Goal: Book appointment/travel/reservation

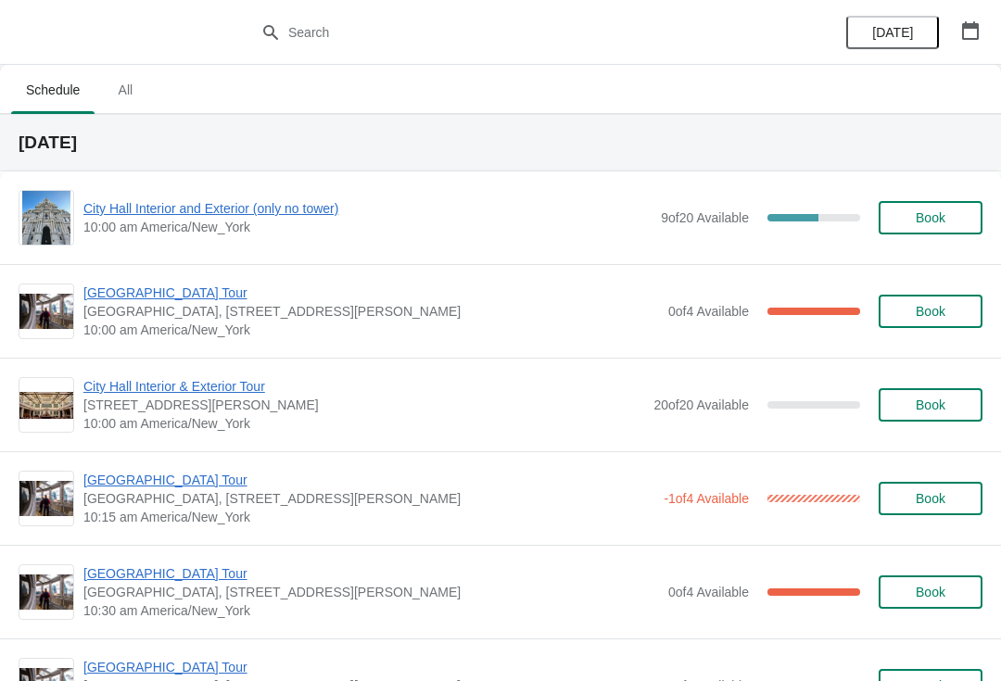
click at [244, 215] on span "City Hall Interior and Exterior (only no tower)" at bounding box center [367, 208] width 568 height 19
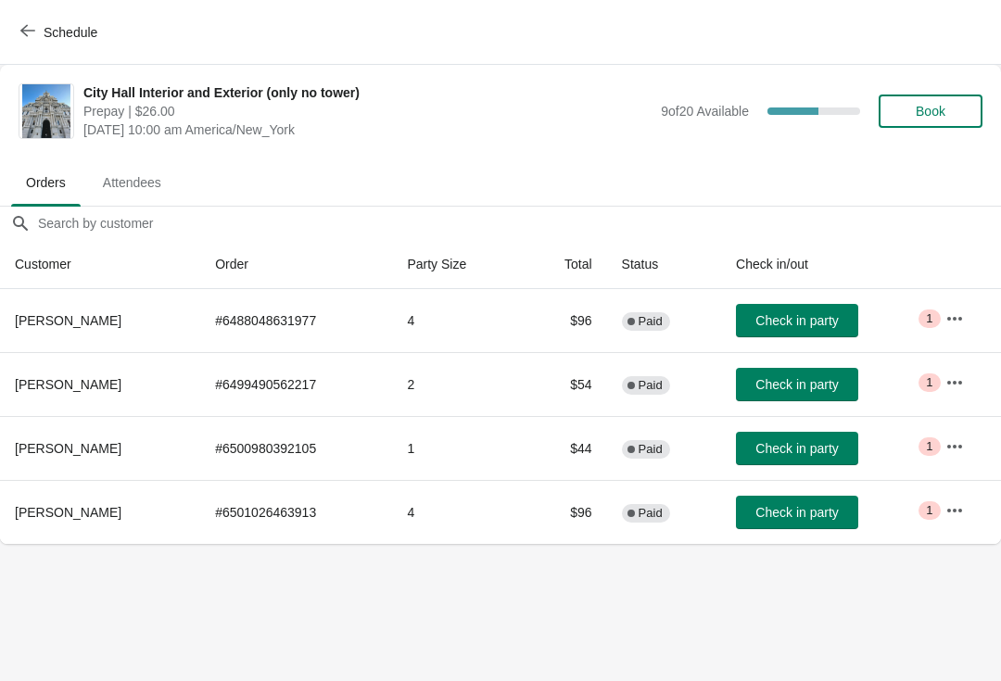
click at [39, 30] on span "Schedule" at bounding box center [60, 32] width 73 height 18
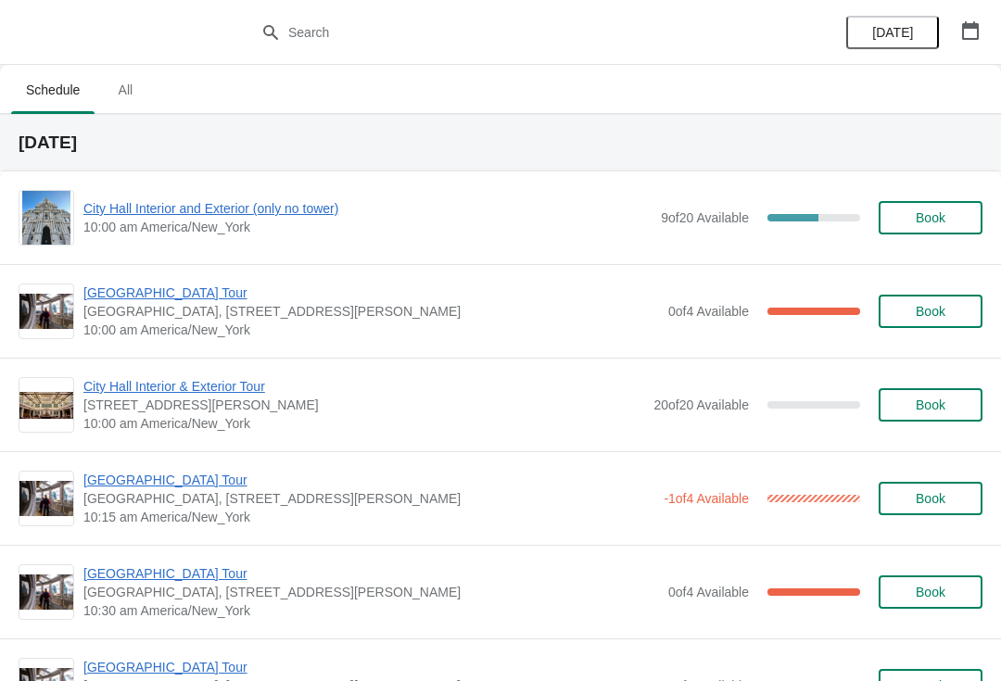
click at [165, 298] on span "[GEOGRAPHIC_DATA] Tour" at bounding box center [371, 293] width 576 height 19
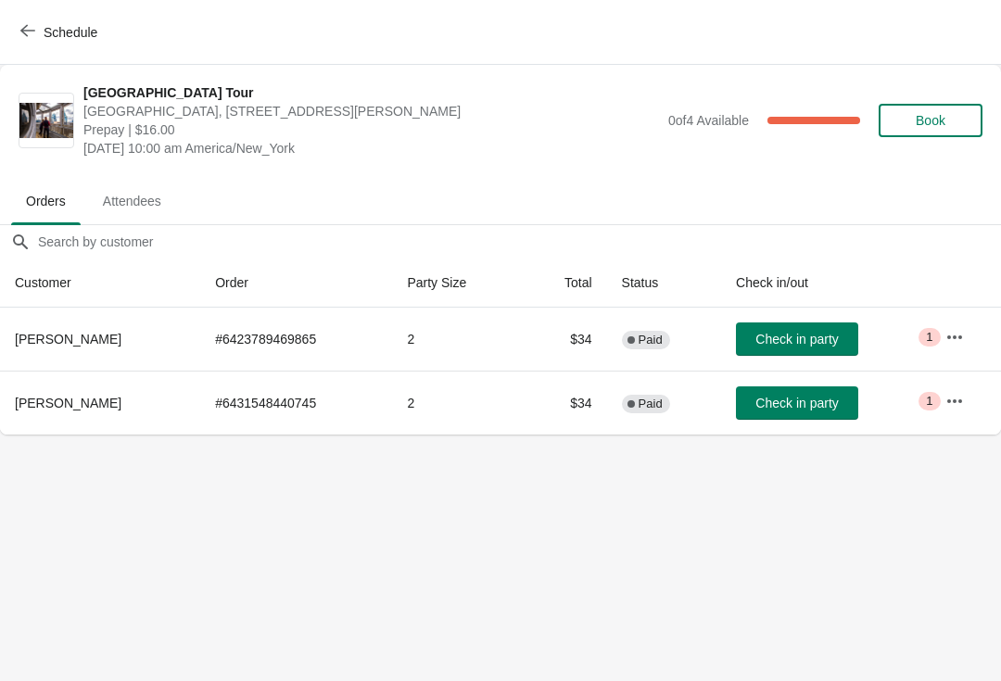
click at [809, 349] on button "Check in party" at bounding box center [797, 339] width 122 height 33
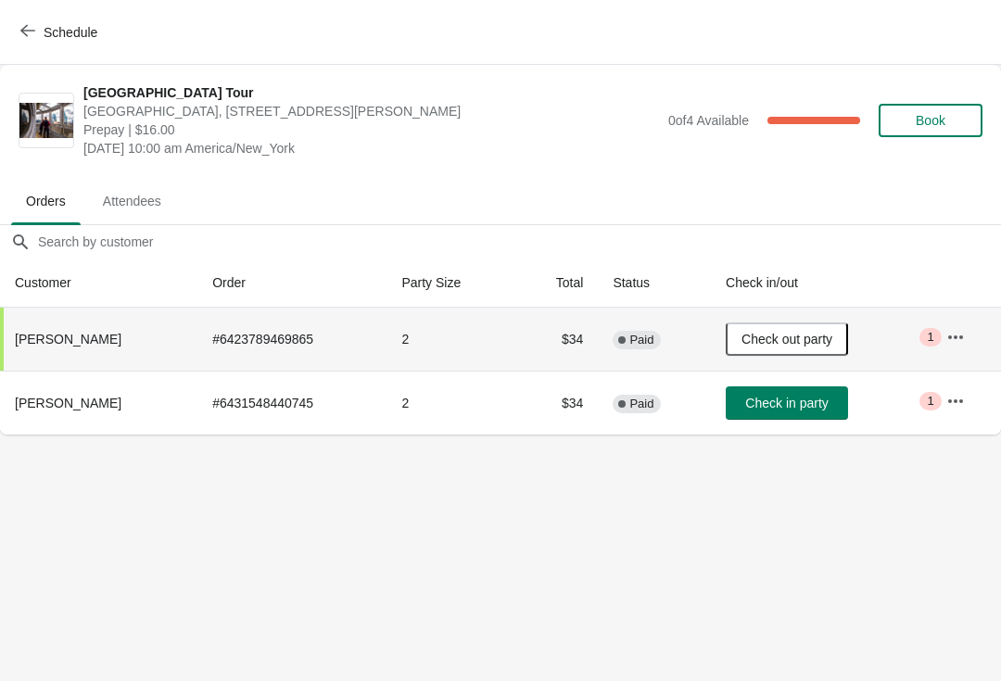
click at [15, 24] on button "Schedule" at bounding box center [60, 32] width 103 height 33
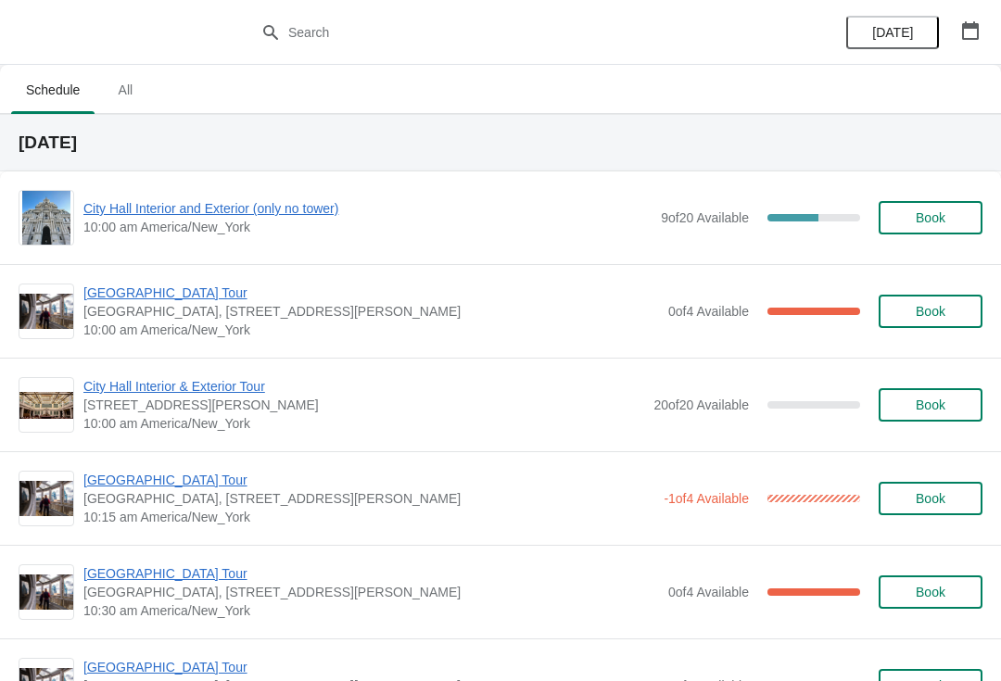
click at [153, 212] on span "City Hall Interior and Exterior (only no tower)" at bounding box center [367, 208] width 568 height 19
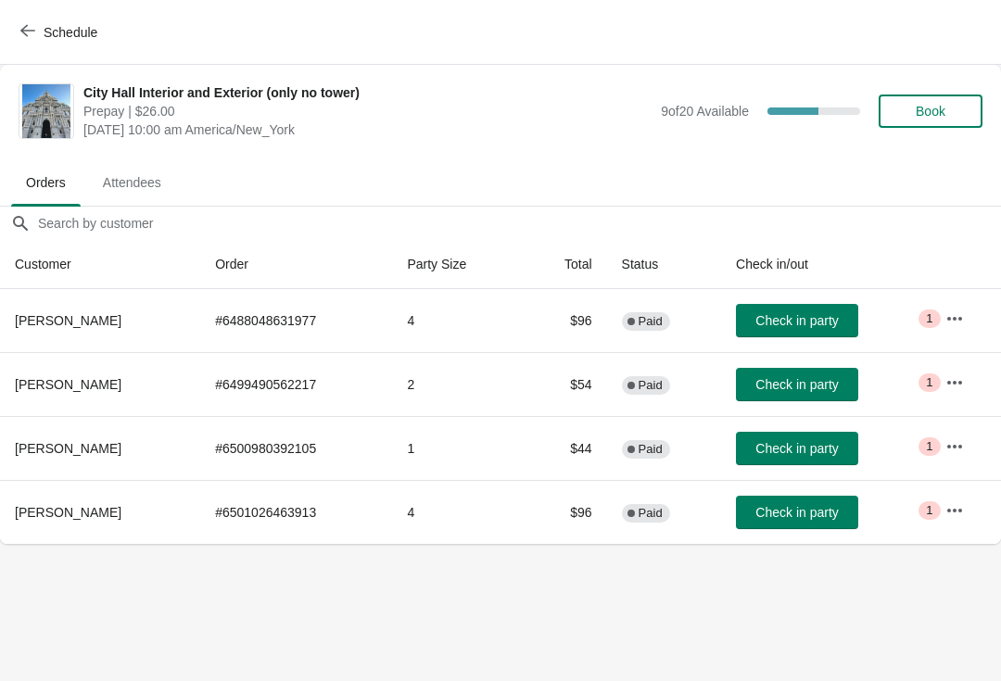
click at [805, 336] on button "Check in party" at bounding box center [797, 320] width 122 height 33
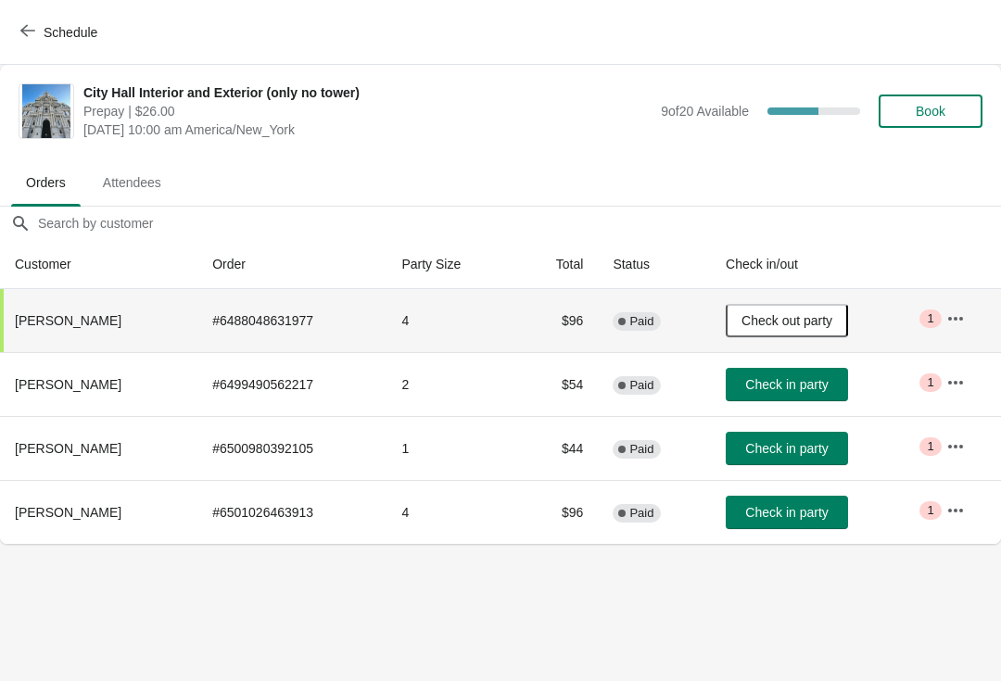
click at [10, 30] on button "Schedule" at bounding box center [60, 32] width 103 height 33
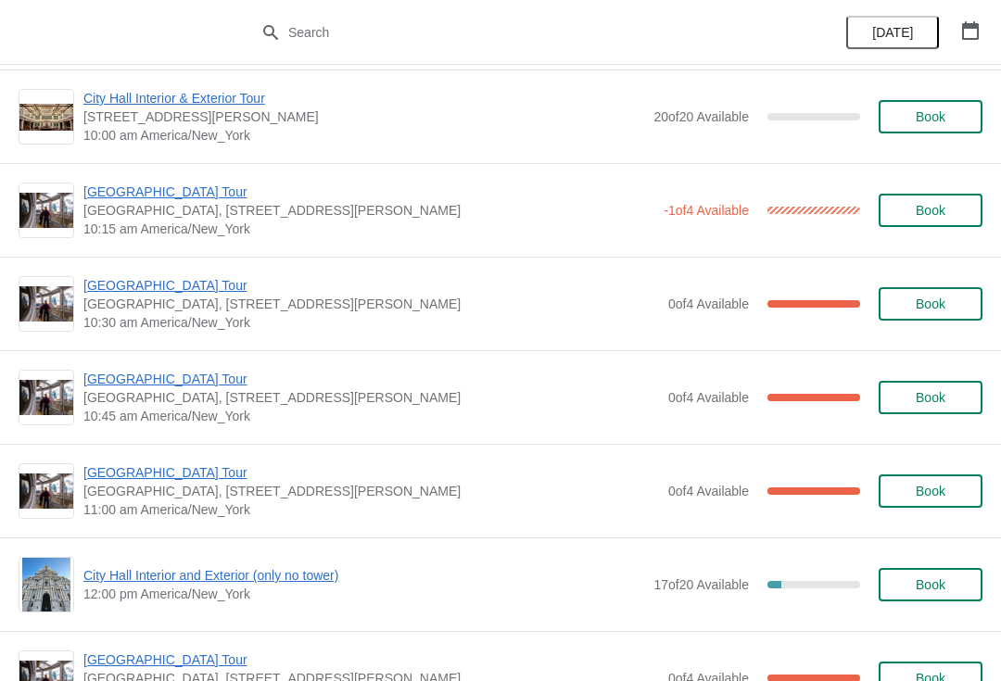
scroll to position [287, 0]
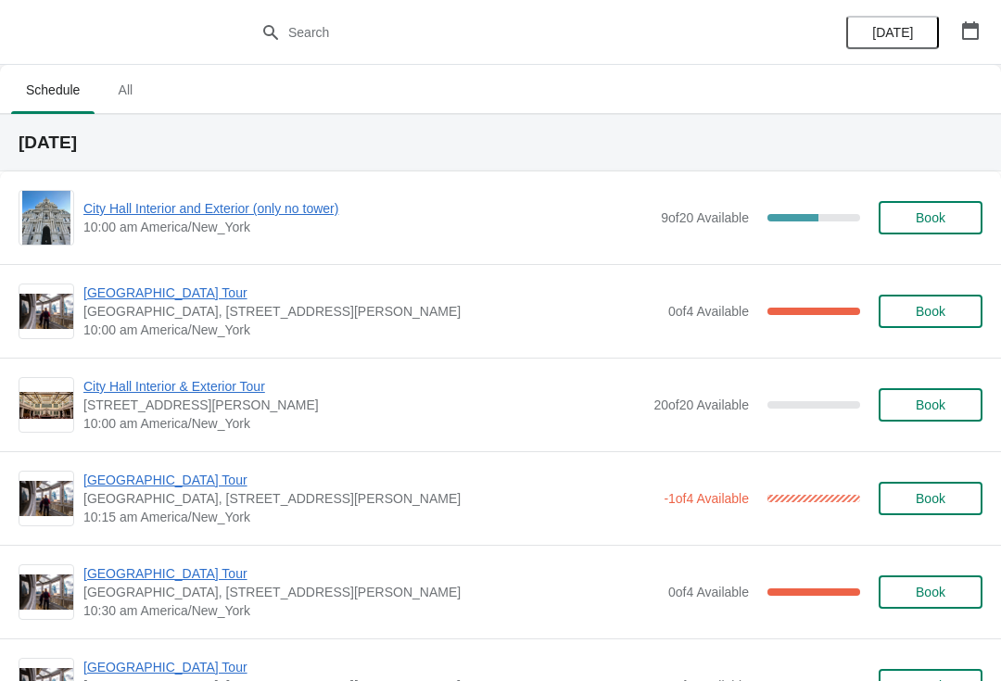
click at [241, 217] on span "City Hall Interior and Exterior (only no tower)" at bounding box center [367, 208] width 568 height 19
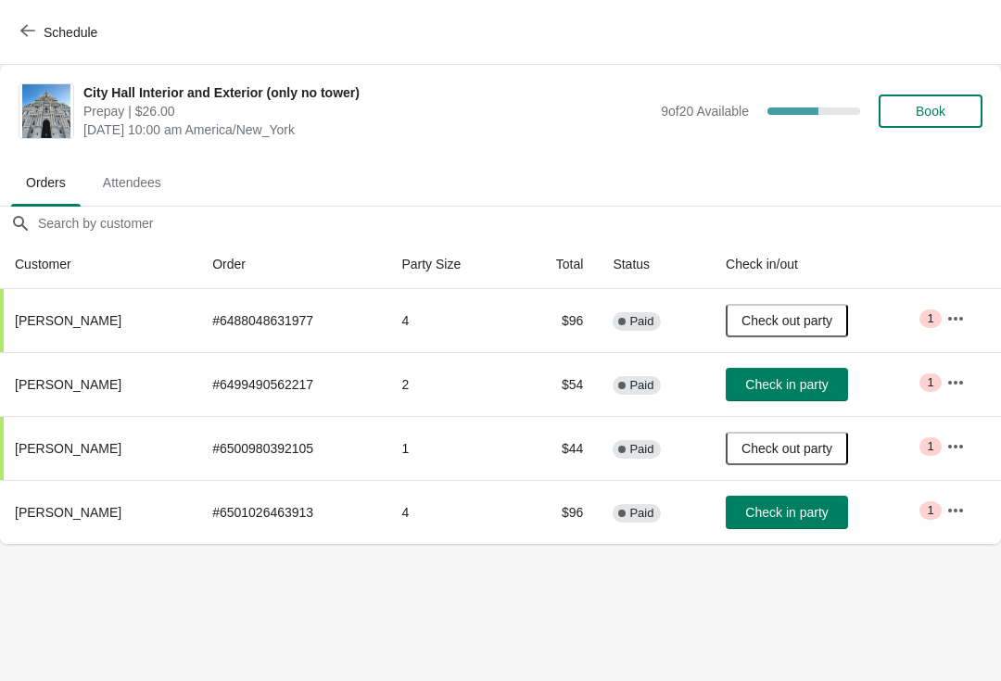
click at [805, 512] on span "Check in party" at bounding box center [786, 512] width 82 height 15
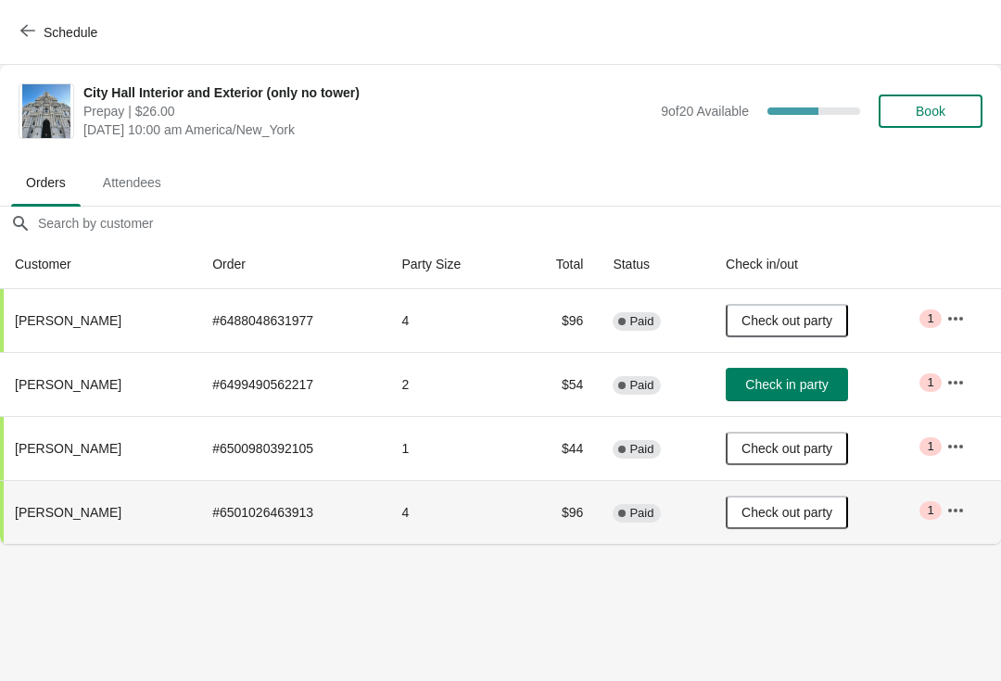
click at [37, 32] on span "Schedule" at bounding box center [60, 32] width 73 height 18
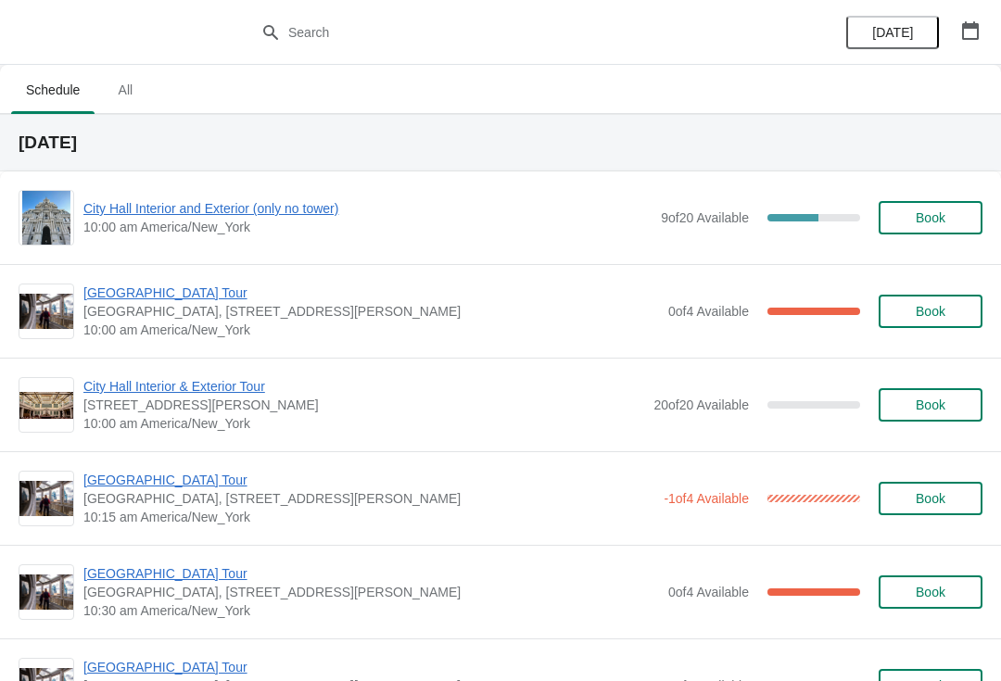
click at [189, 199] on span "City Hall Interior and Exterior (only no tower)" at bounding box center [367, 208] width 568 height 19
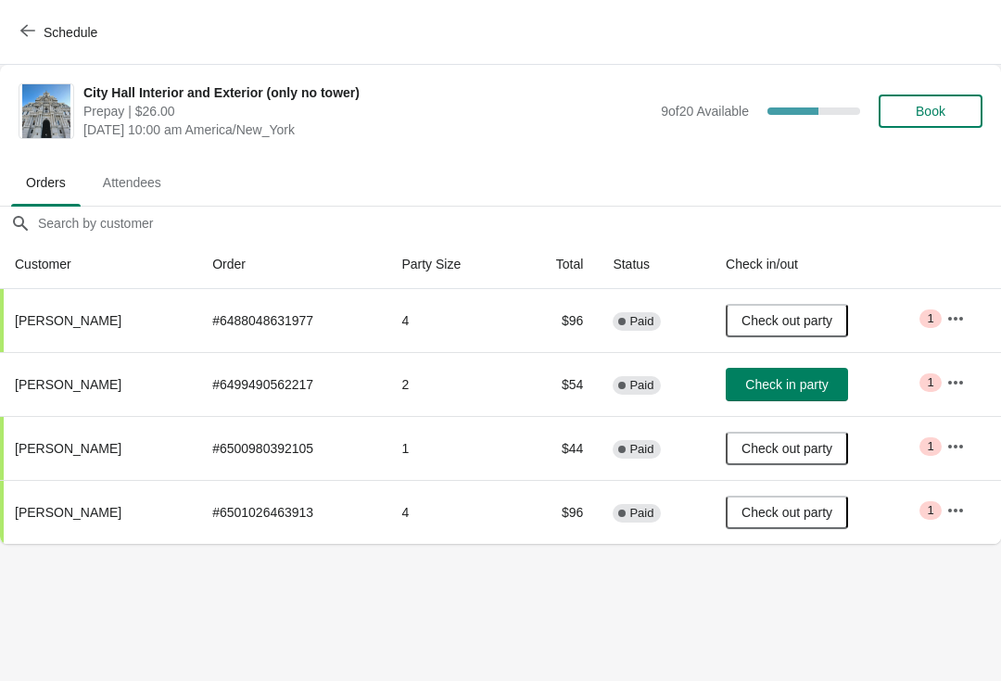
click at [934, 112] on span "Book" at bounding box center [931, 111] width 30 height 15
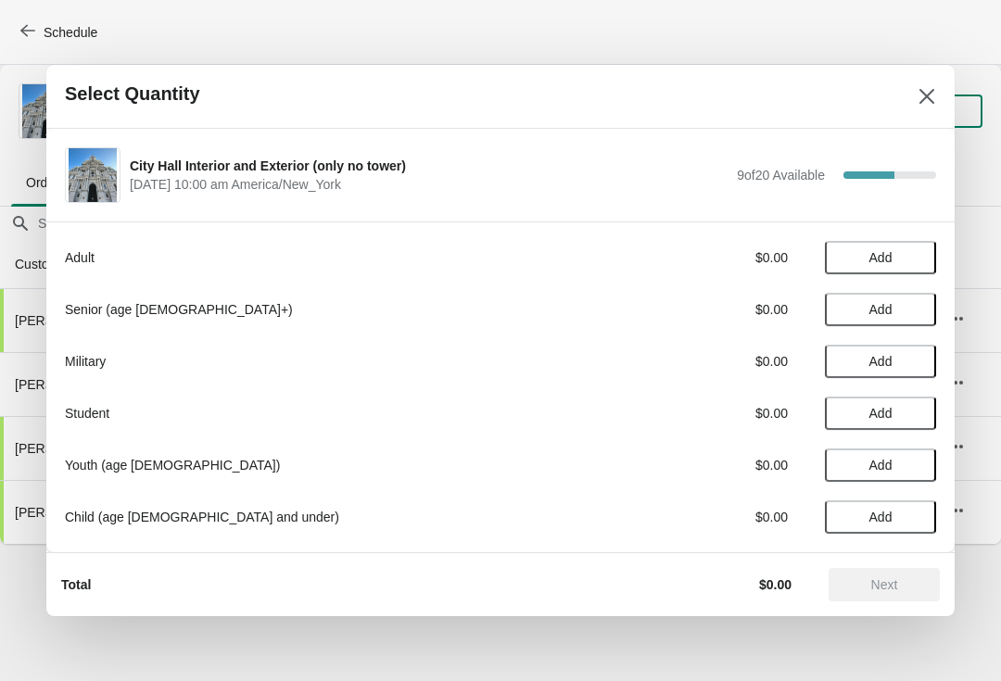
click at [889, 309] on span "Add" at bounding box center [880, 309] width 23 height 15
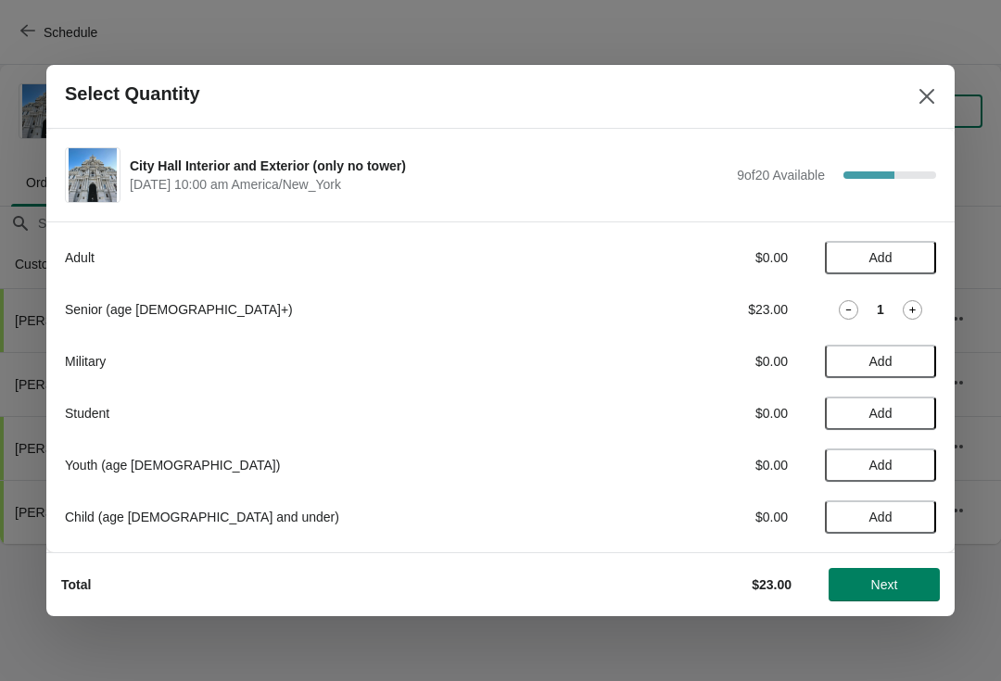
click at [898, 582] on span "Next" at bounding box center [884, 584] width 27 height 15
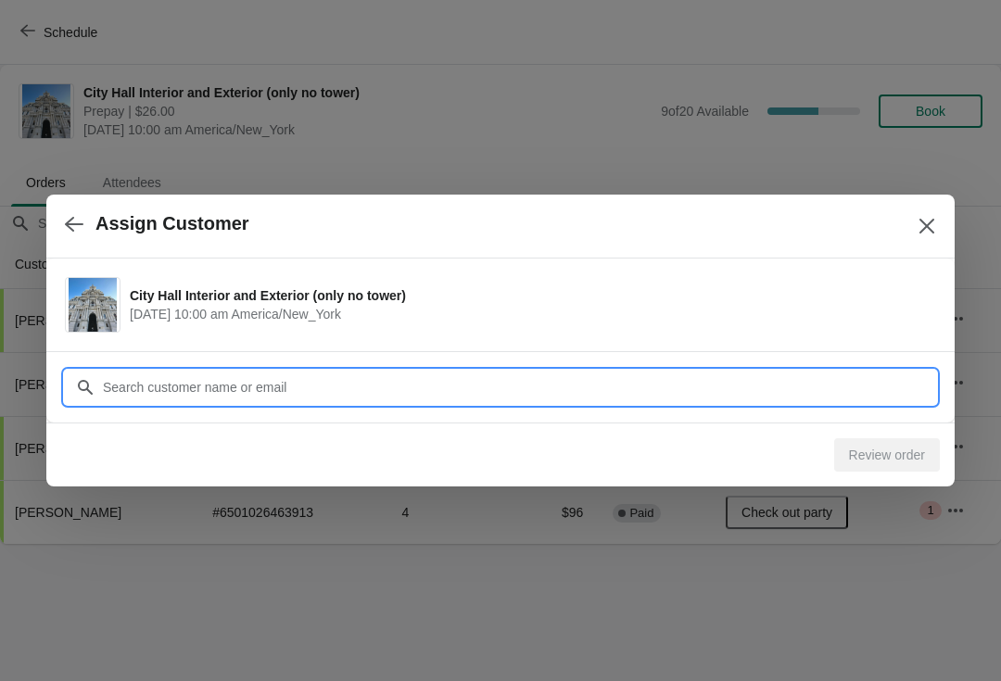
click at [143, 375] on input "Customer" at bounding box center [519, 387] width 834 height 33
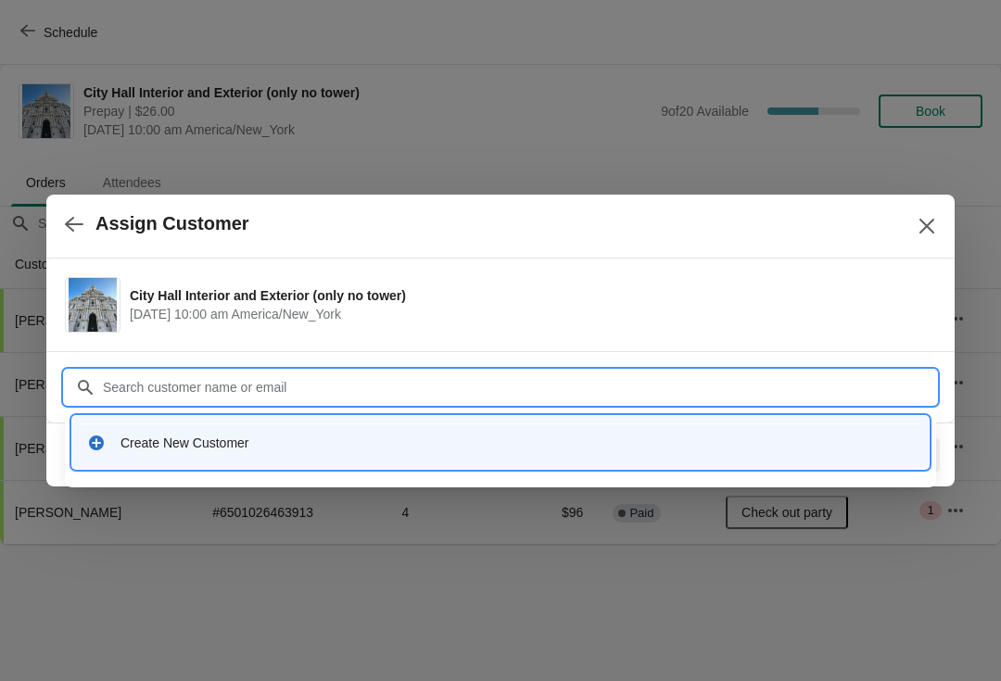
click at [161, 442] on div "Create New Customer" at bounding box center [516, 443] width 793 height 19
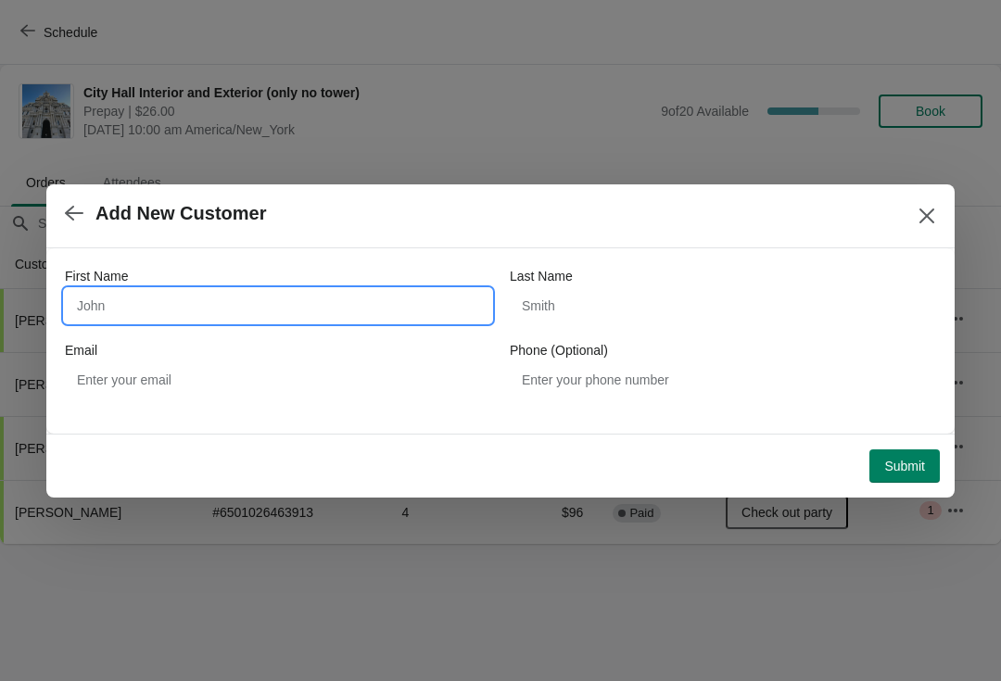
click at [121, 321] on input "First Name" at bounding box center [278, 305] width 426 height 33
type input "Steven"
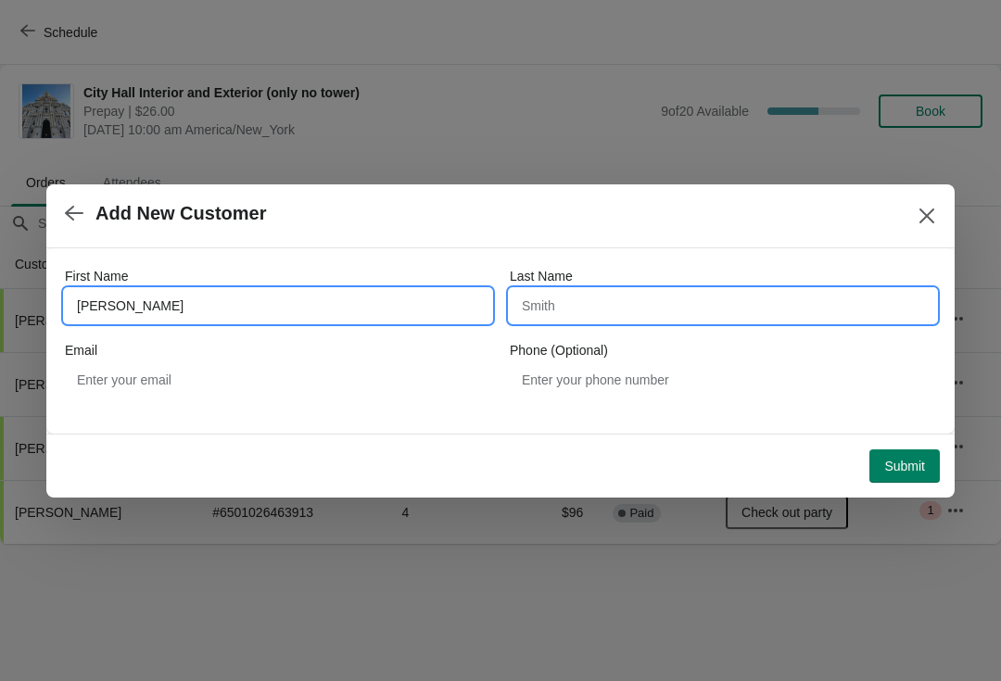
click at [570, 307] on input "Last Name" at bounding box center [723, 305] width 426 height 33
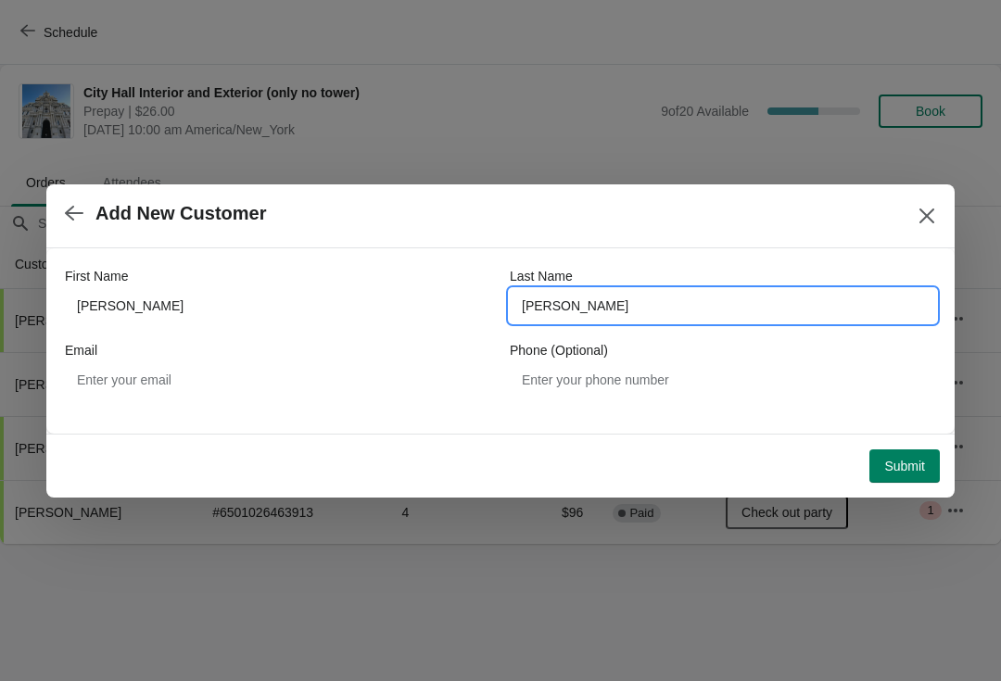
type input "GOLDMAN"
click at [911, 474] on span "Submit" at bounding box center [904, 466] width 41 height 15
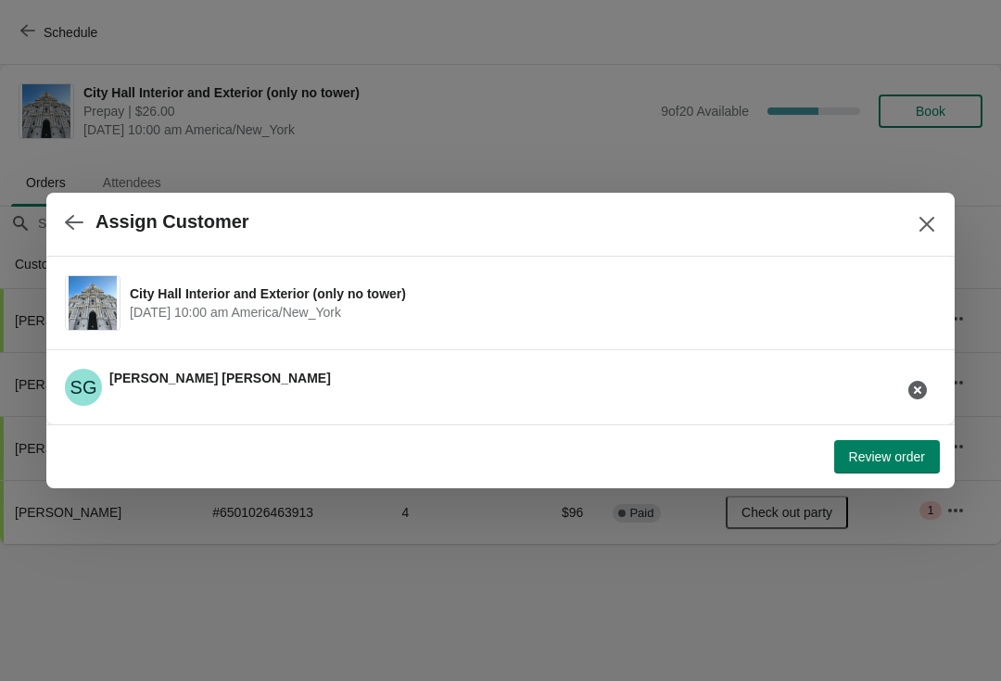
click at [919, 463] on span "Review order" at bounding box center [887, 457] width 76 height 15
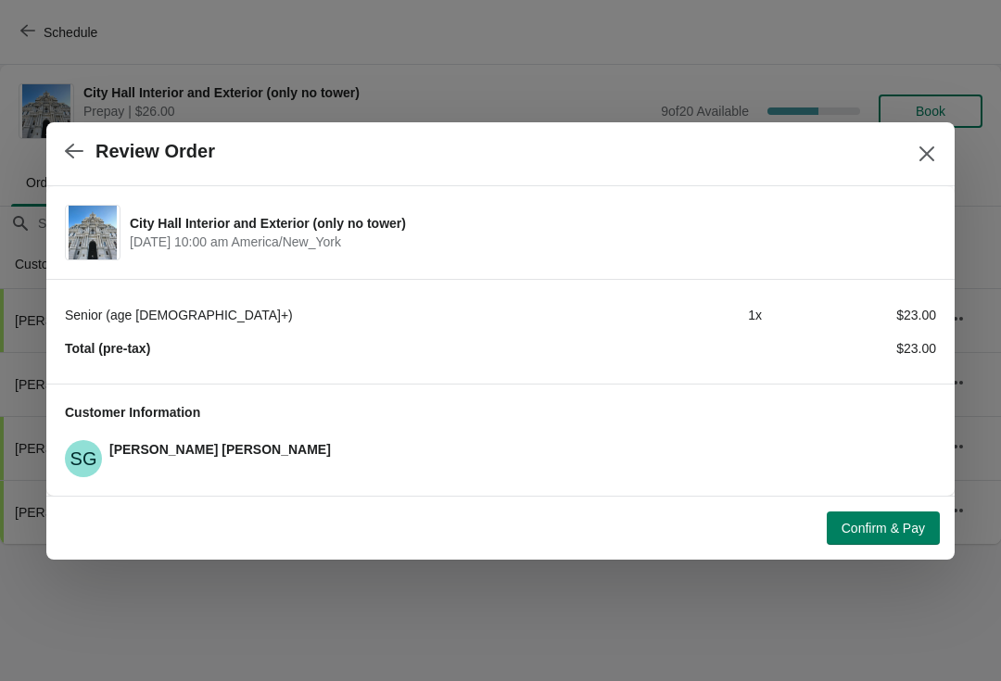
click at [906, 544] on button "Confirm & Pay" at bounding box center [883, 528] width 113 height 33
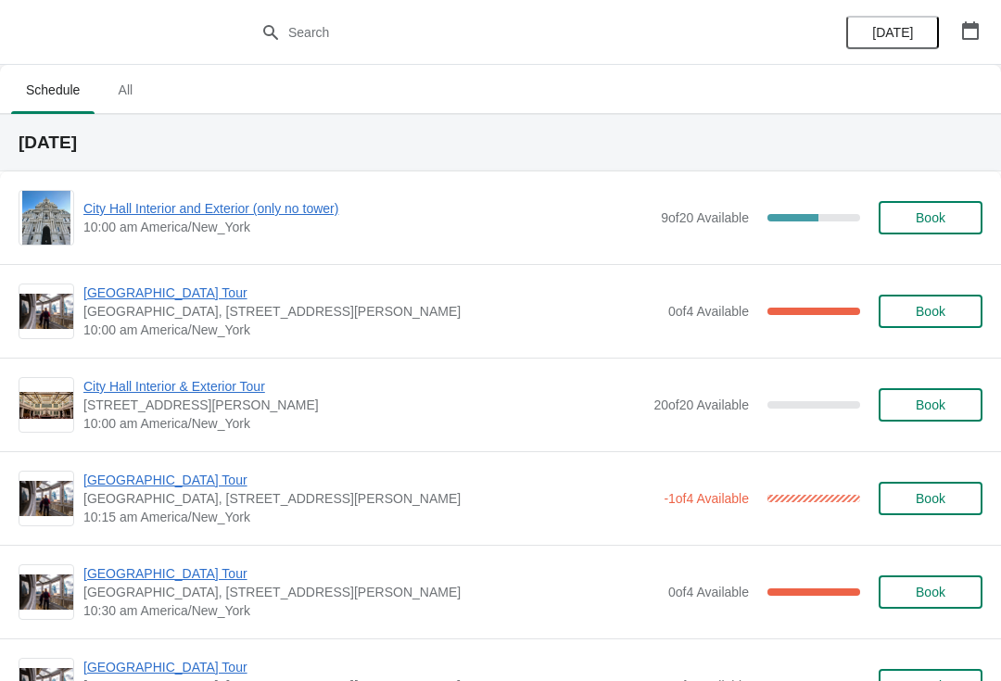
click at [121, 299] on span "[GEOGRAPHIC_DATA] Tour" at bounding box center [371, 293] width 576 height 19
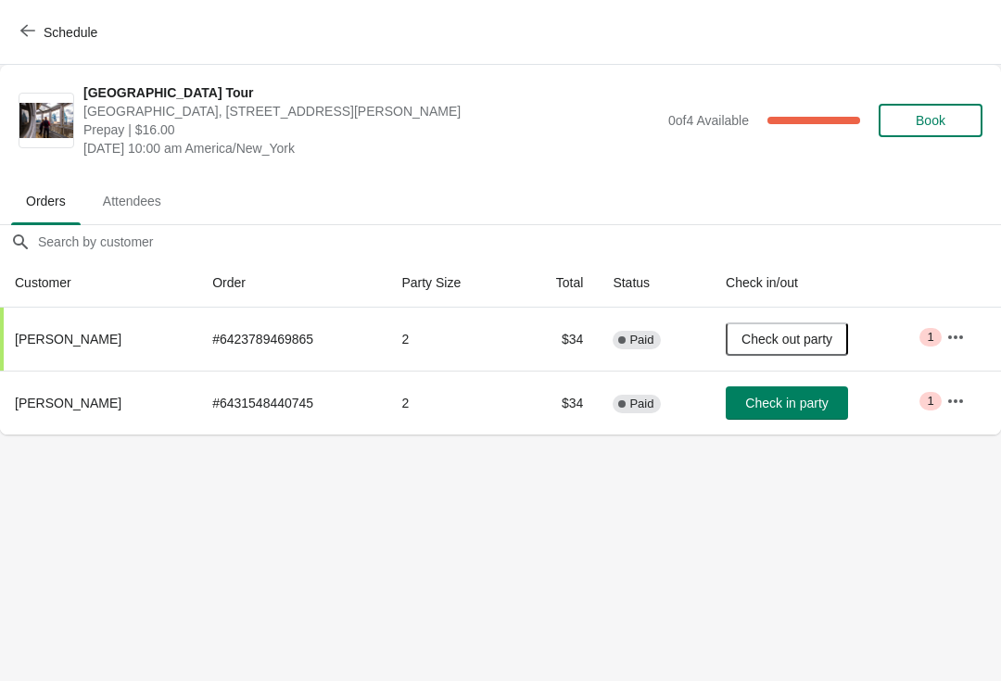
click at [36, 46] on button "Schedule" at bounding box center [60, 32] width 103 height 33
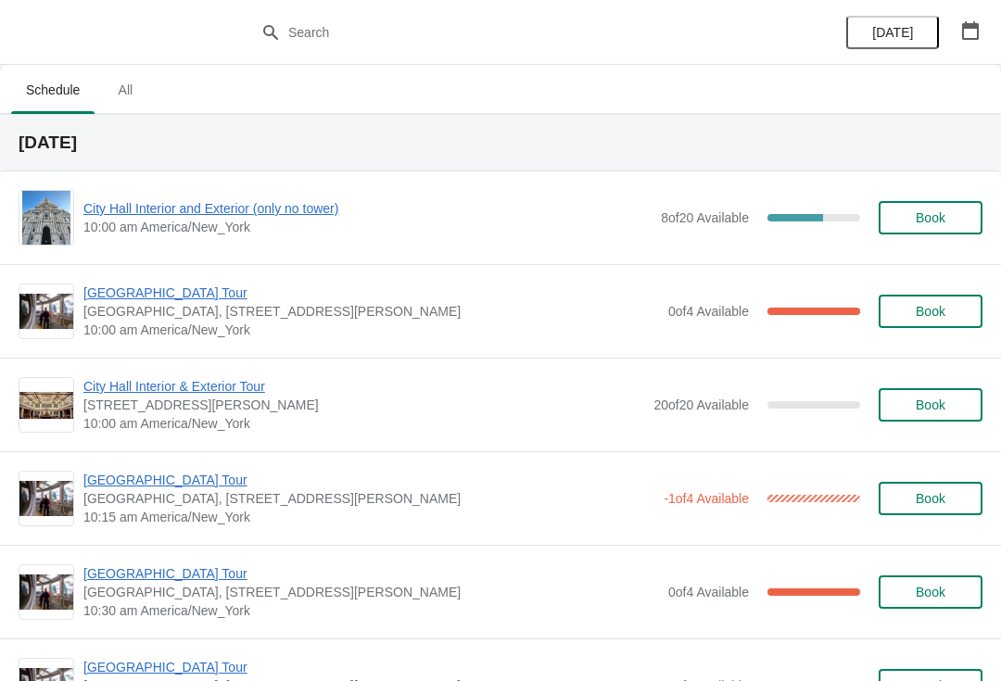
click at [107, 296] on span "[GEOGRAPHIC_DATA] Tour" at bounding box center [371, 293] width 576 height 19
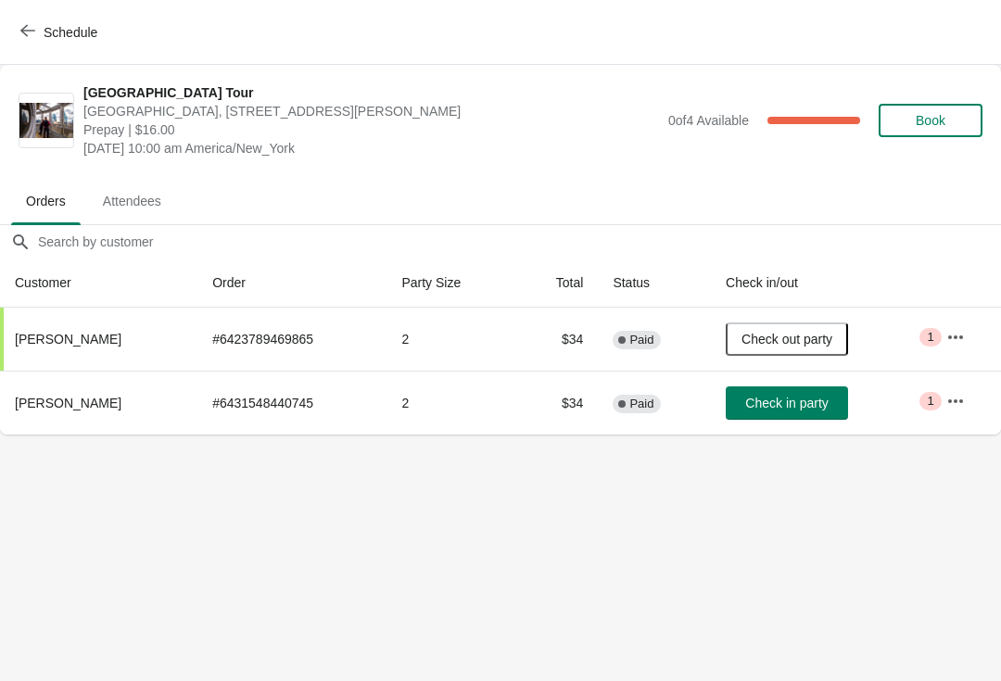
click at [42, 32] on span "Schedule" at bounding box center [60, 32] width 73 height 18
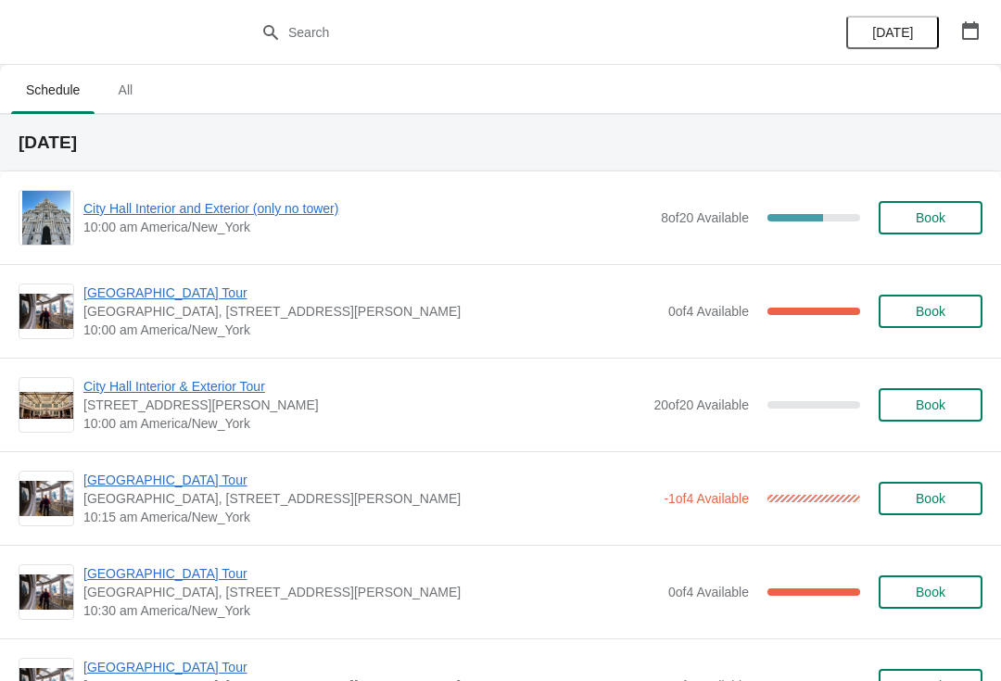
click at [157, 485] on span "[GEOGRAPHIC_DATA] Tour" at bounding box center [368, 480] width 571 height 19
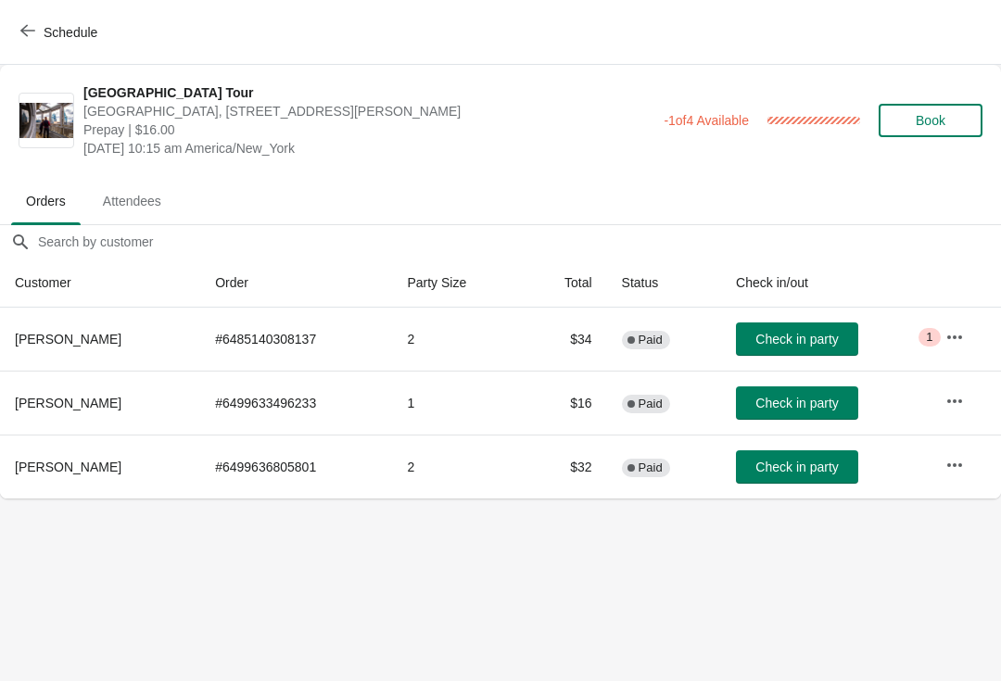
click at [798, 337] on span "Check in party" at bounding box center [796, 339] width 82 height 15
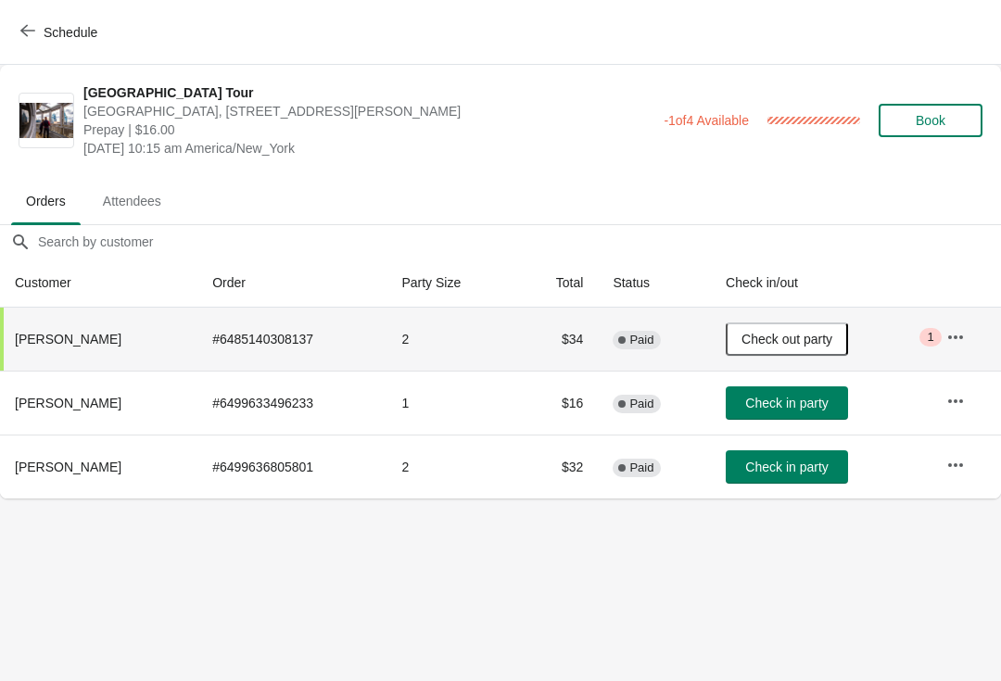
click at [34, 30] on icon "button" at bounding box center [27, 30] width 15 height 15
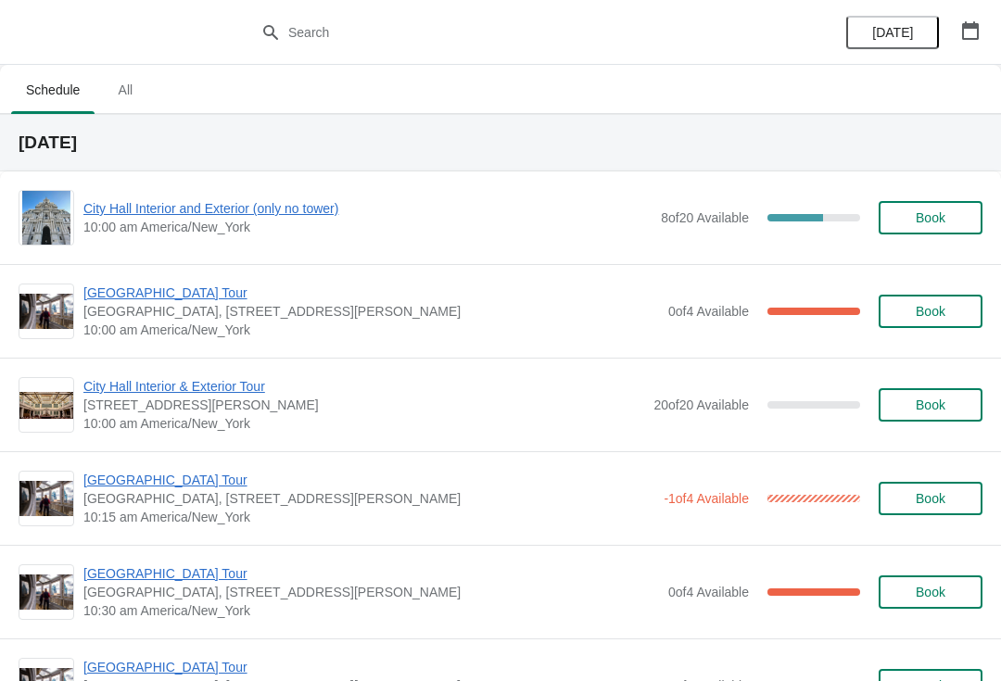
click at [171, 573] on span "[GEOGRAPHIC_DATA] Tour" at bounding box center [371, 573] width 576 height 19
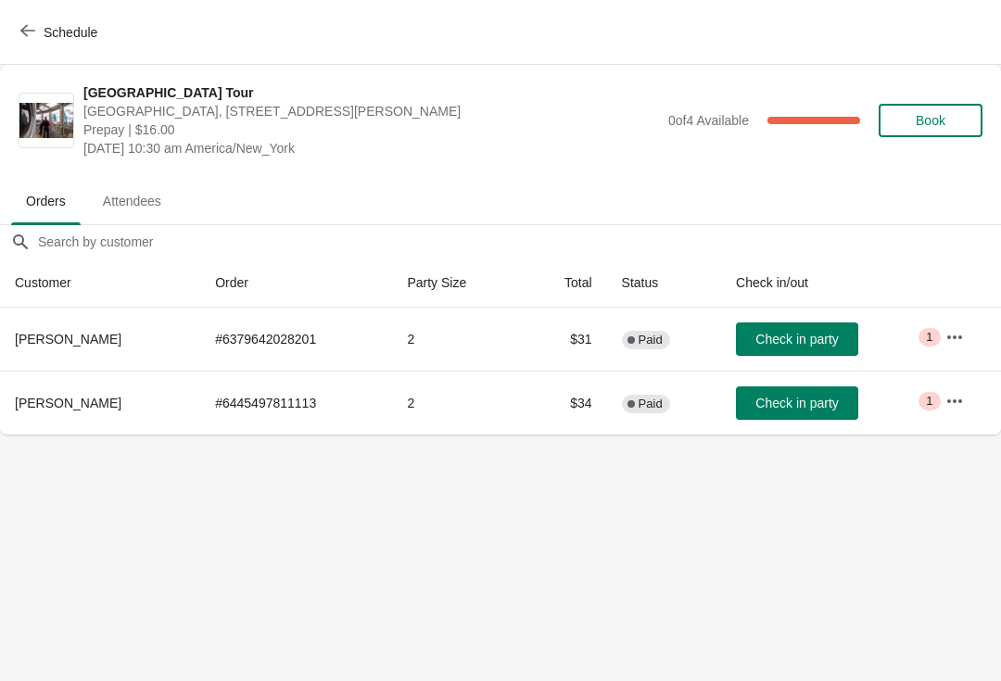
click at [790, 409] on span "Check in party" at bounding box center [796, 403] width 82 height 15
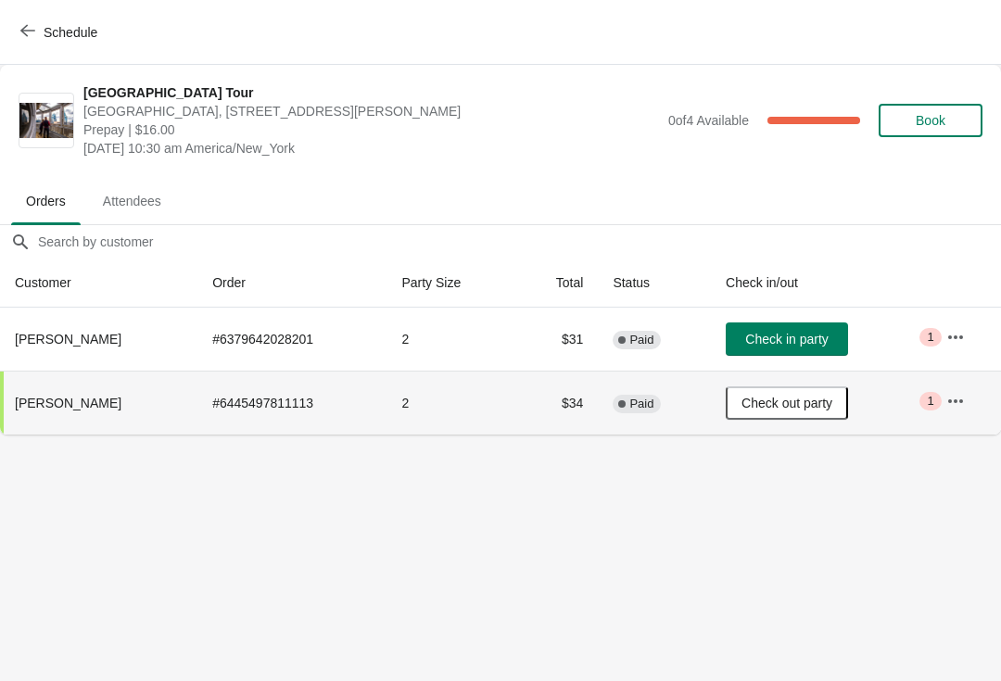
click at [18, 28] on button "Schedule" at bounding box center [60, 32] width 103 height 33
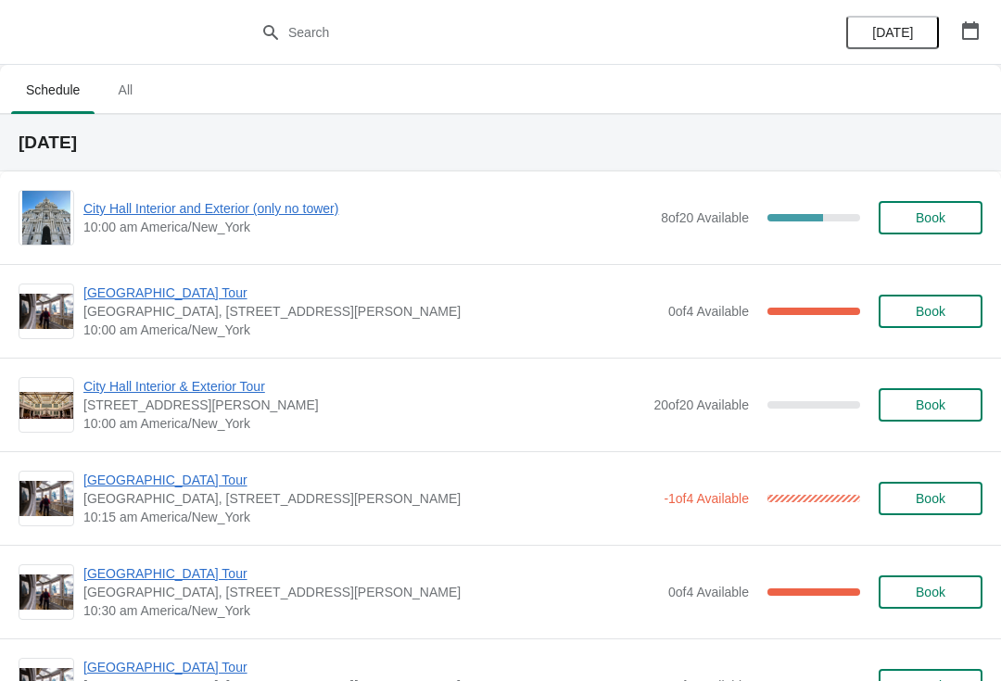
click at [250, 230] on span "10:00 am America/New_York" at bounding box center [367, 227] width 568 height 19
click at [285, 209] on span "City Hall Interior and Exterior (only no tower)" at bounding box center [367, 208] width 568 height 19
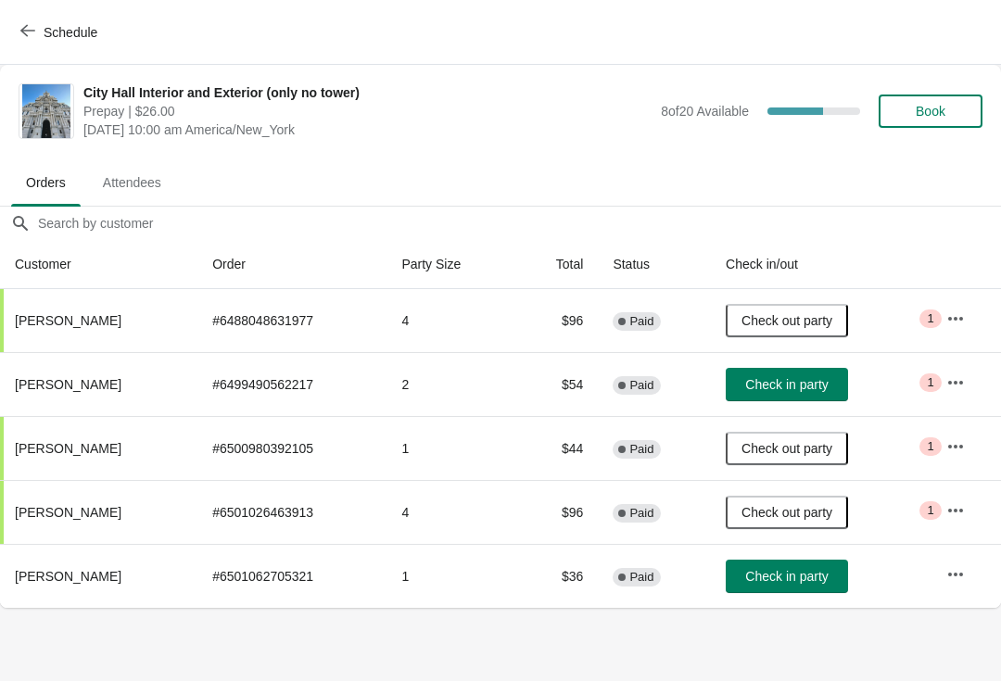
click at [803, 393] on button "Check in party" at bounding box center [787, 384] width 122 height 33
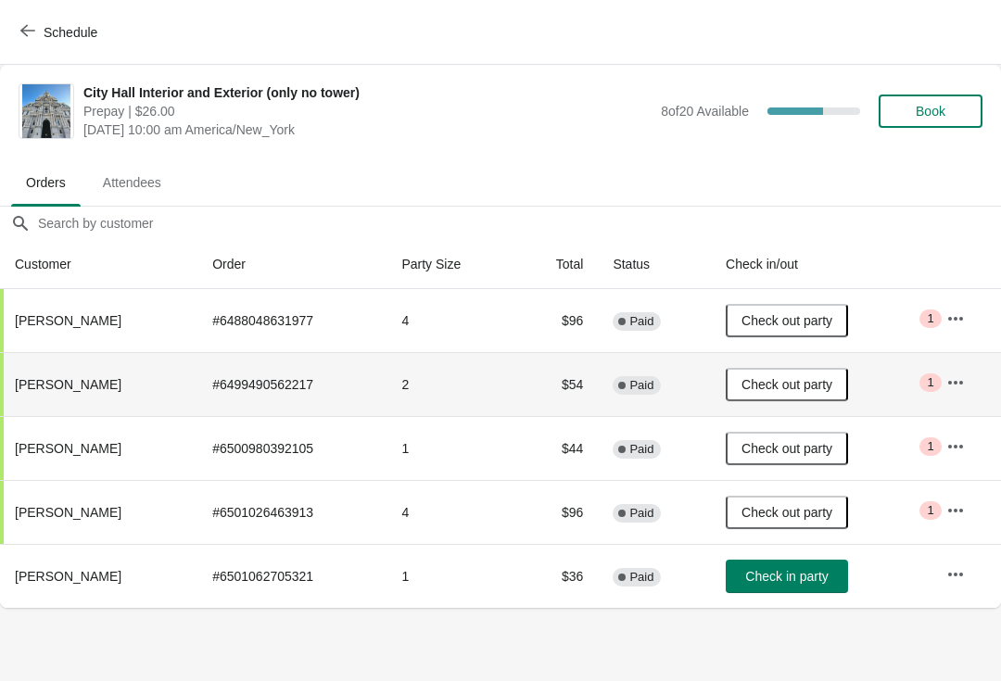
click at [796, 569] on span "Check in party" at bounding box center [786, 576] width 82 height 15
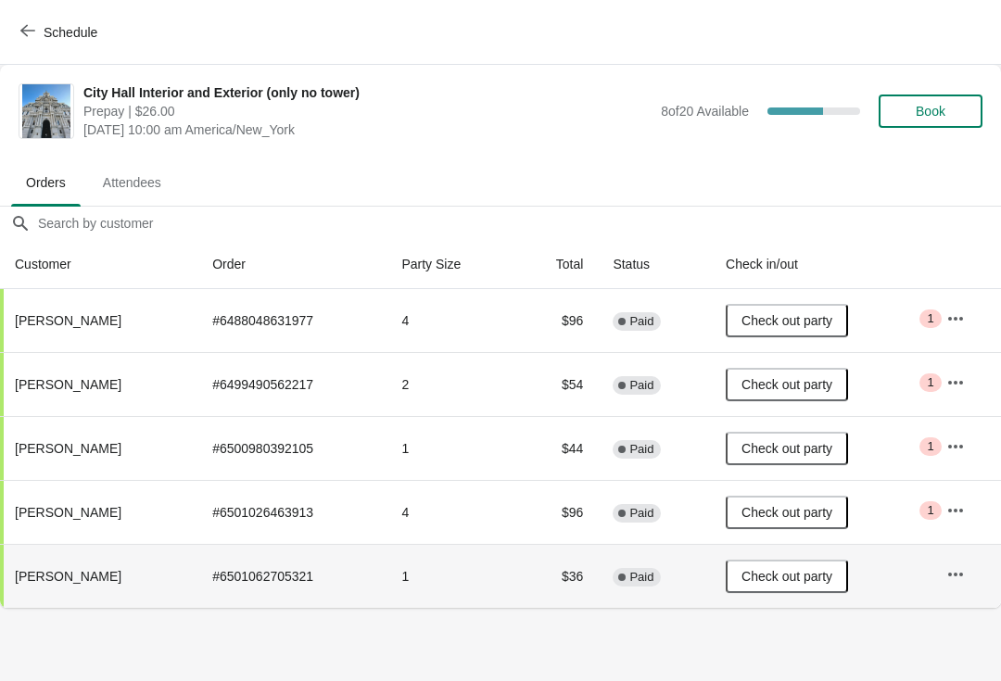
click at [39, 25] on span "Schedule" at bounding box center [60, 32] width 73 height 18
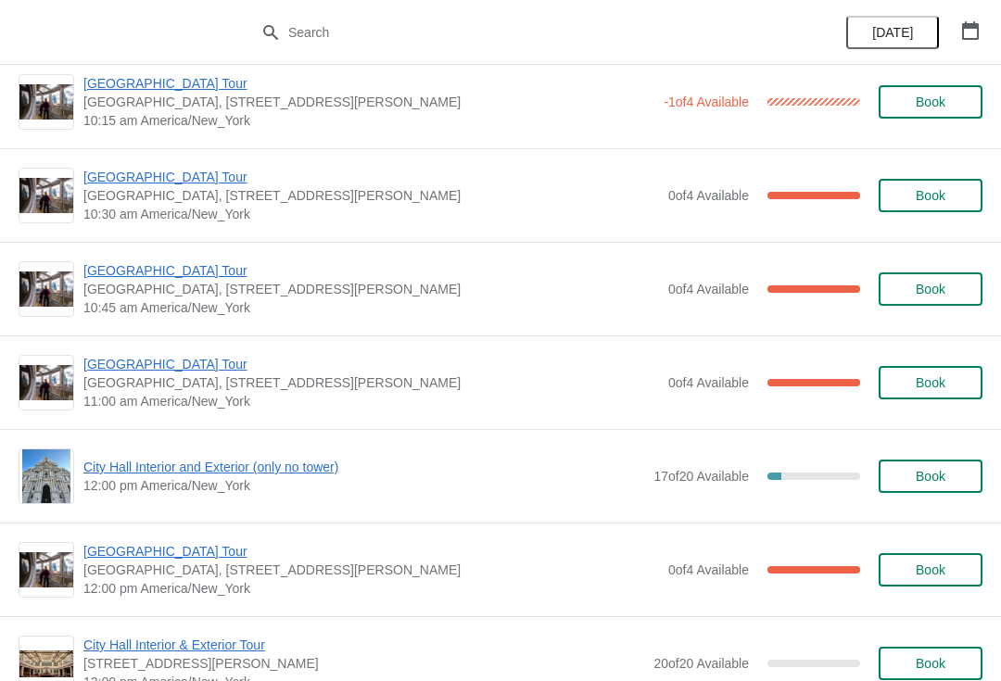
scroll to position [401, 0]
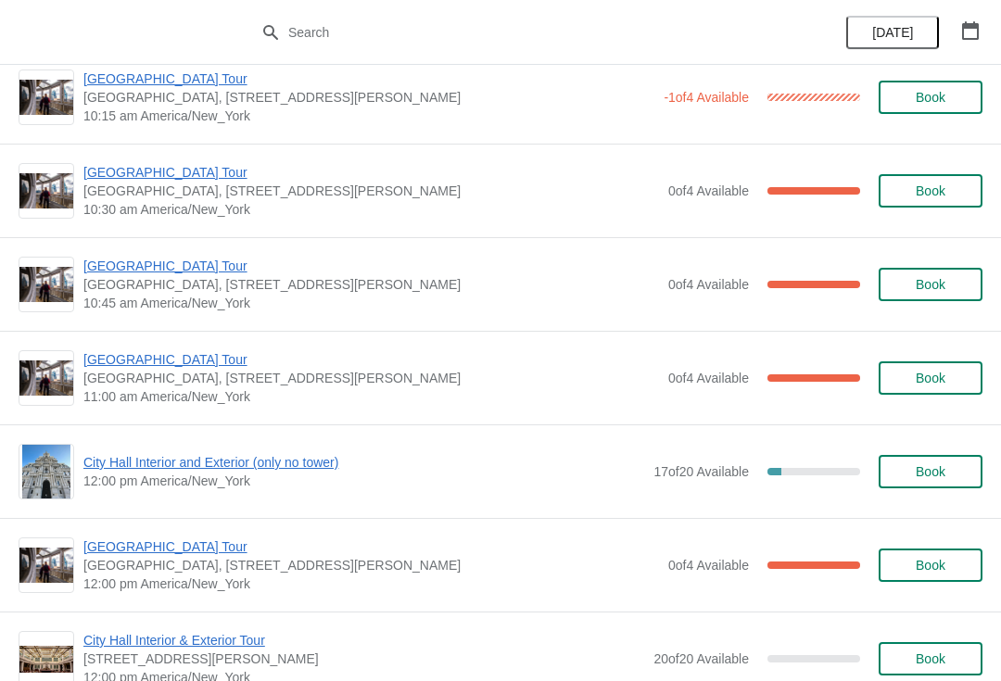
click at [108, 355] on span "[GEOGRAPHIC_DATA] Tour" at bounding box center [371, 359] width 576 height 19
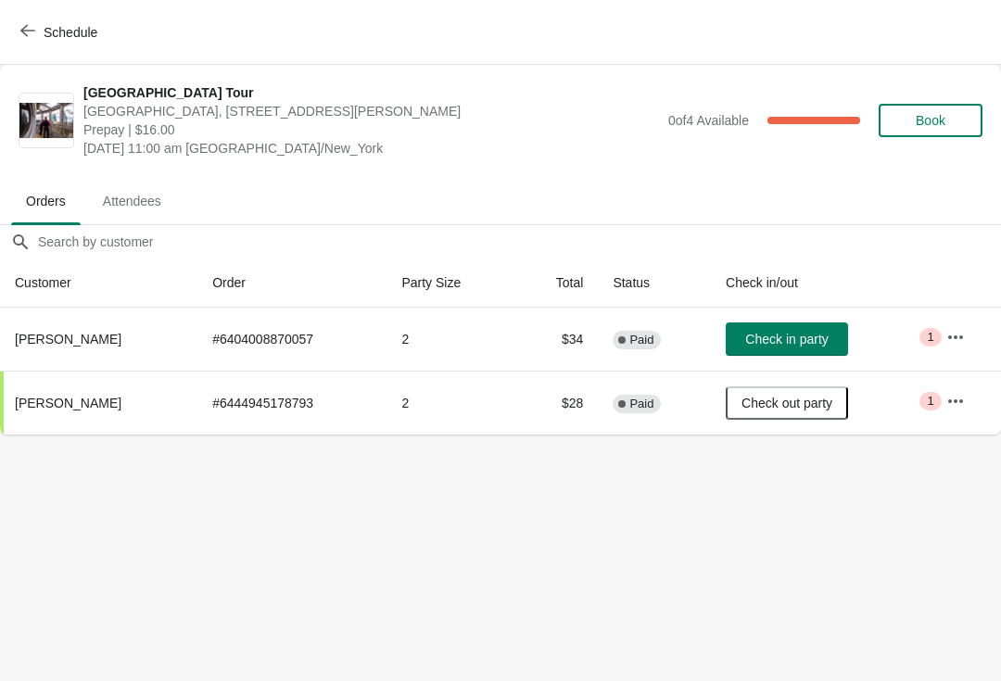
click at [36, 33] on span "Schedule" at bounding box center [60, 32] width 73 height 18
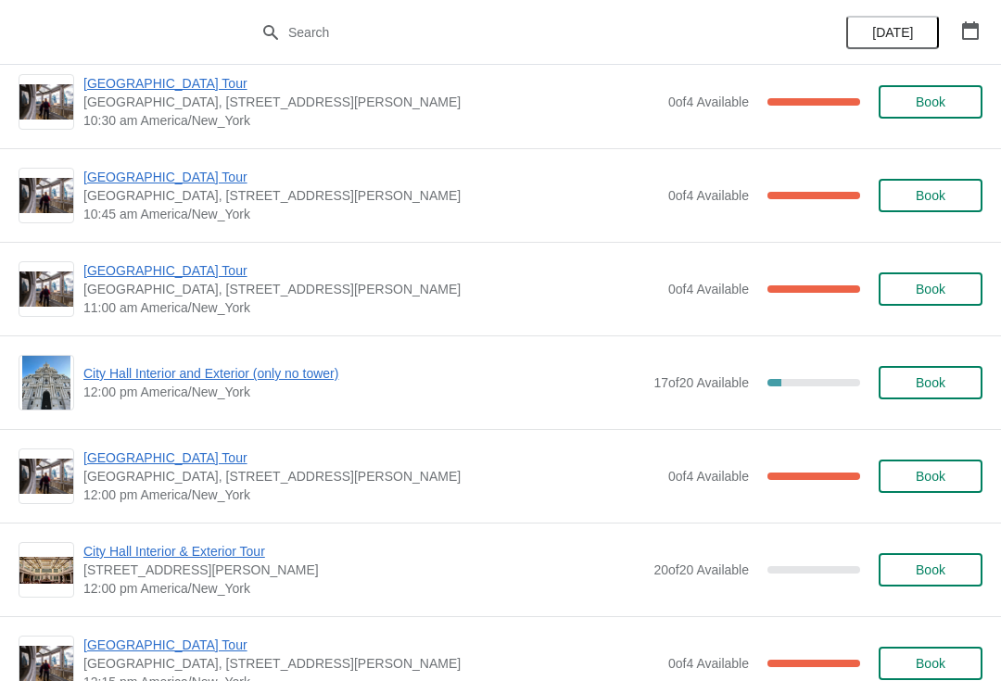
scroll to position [521, 0]
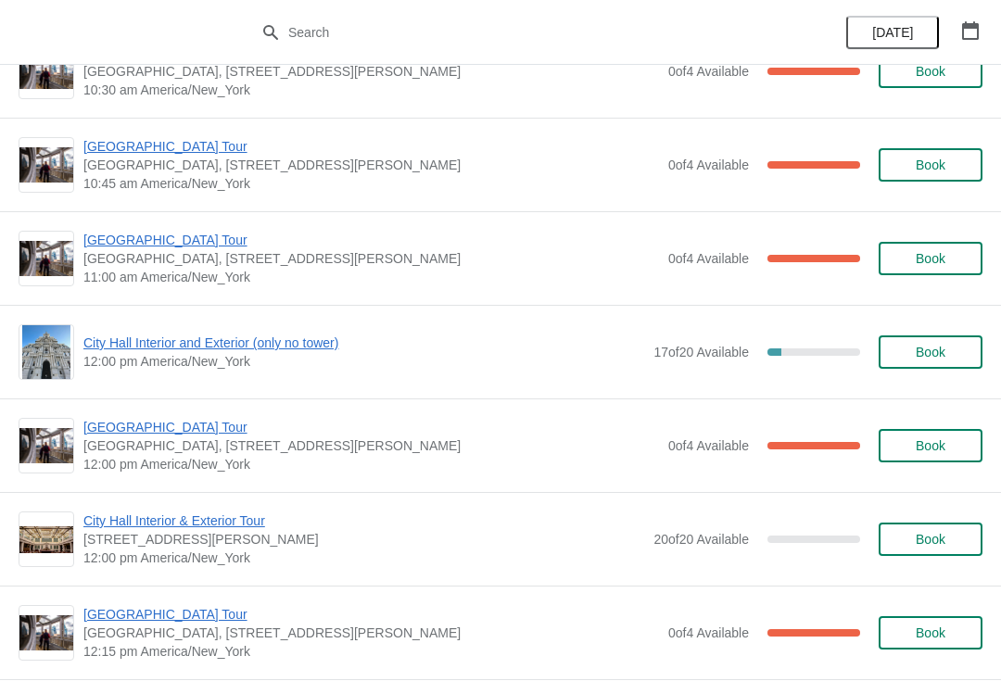
click at [117, 420] on span "[GEOGRAPHIC_DATA] Tour" at bounding box center [371, 427] width 576 height 19
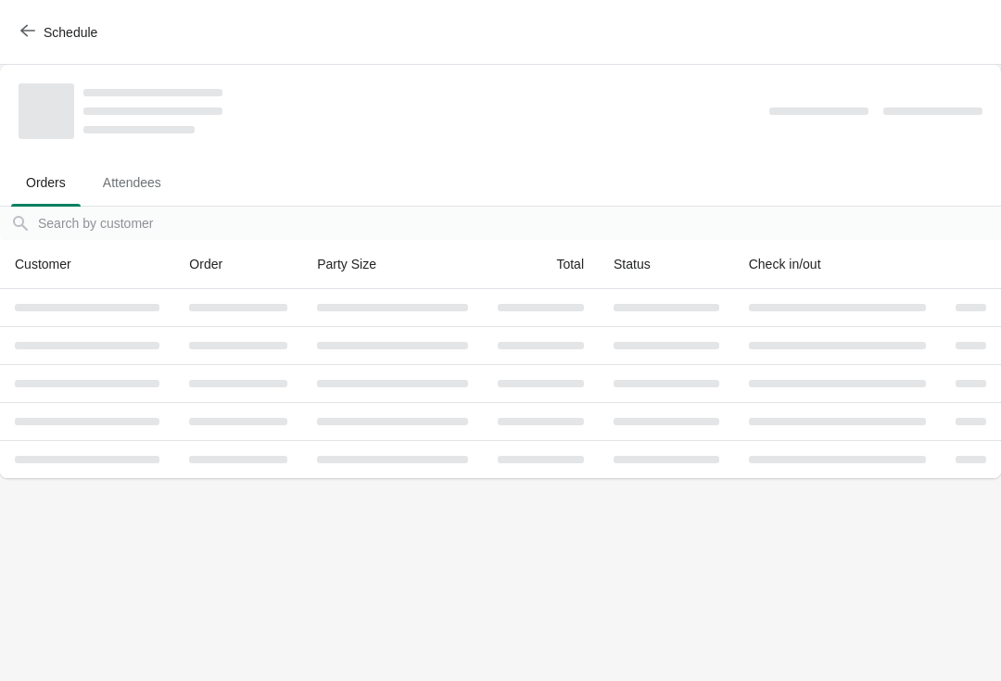
scroll to position [0, 0]
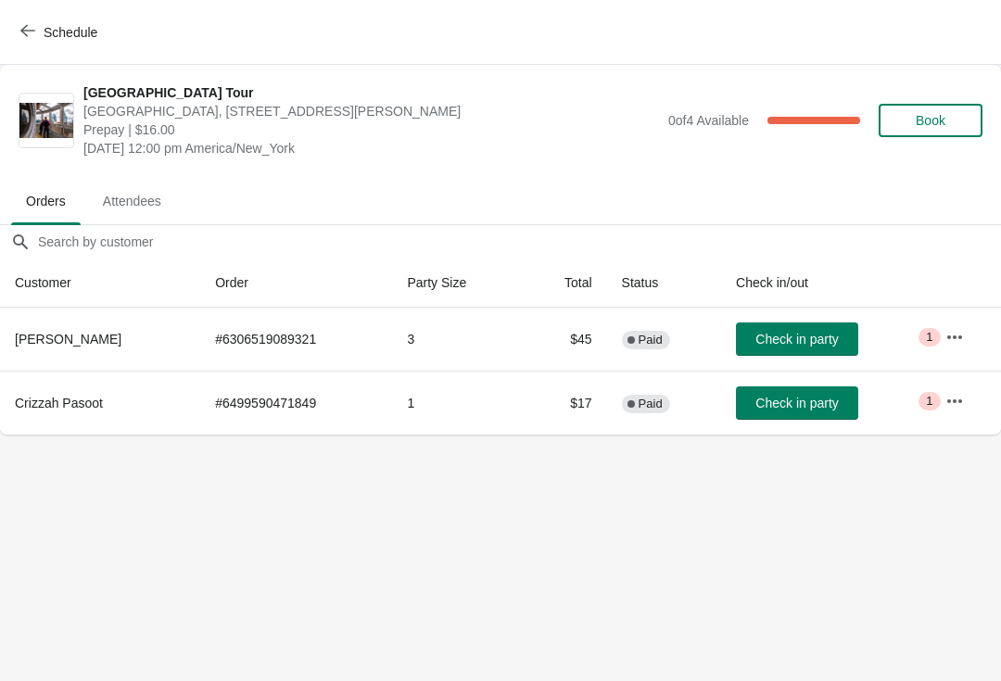
click at [806, 406] on span "Check in party" at bounding box center [796, 403] width 82 height 15
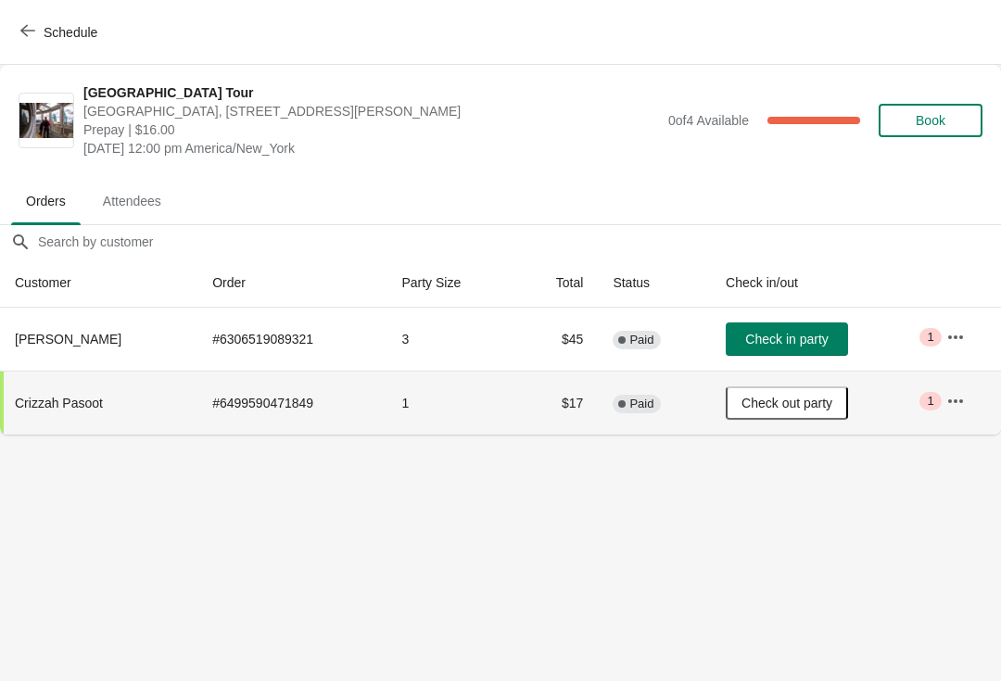
click at [23, 33] on icon "button" at bounding box center [27, 30] width 15 height 15
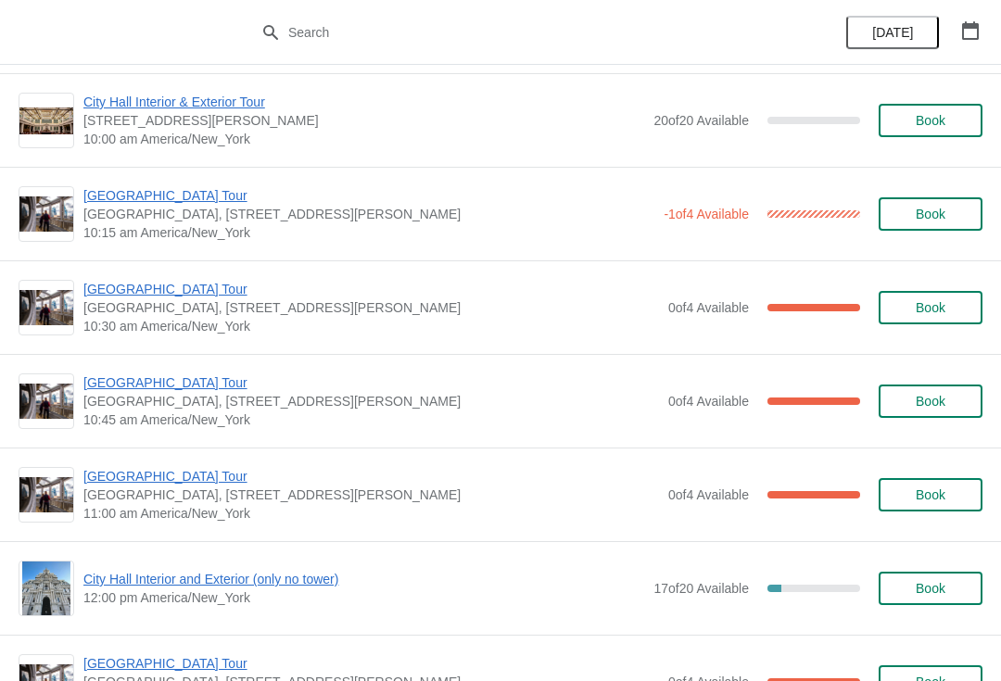
scroll to position [273, 0]
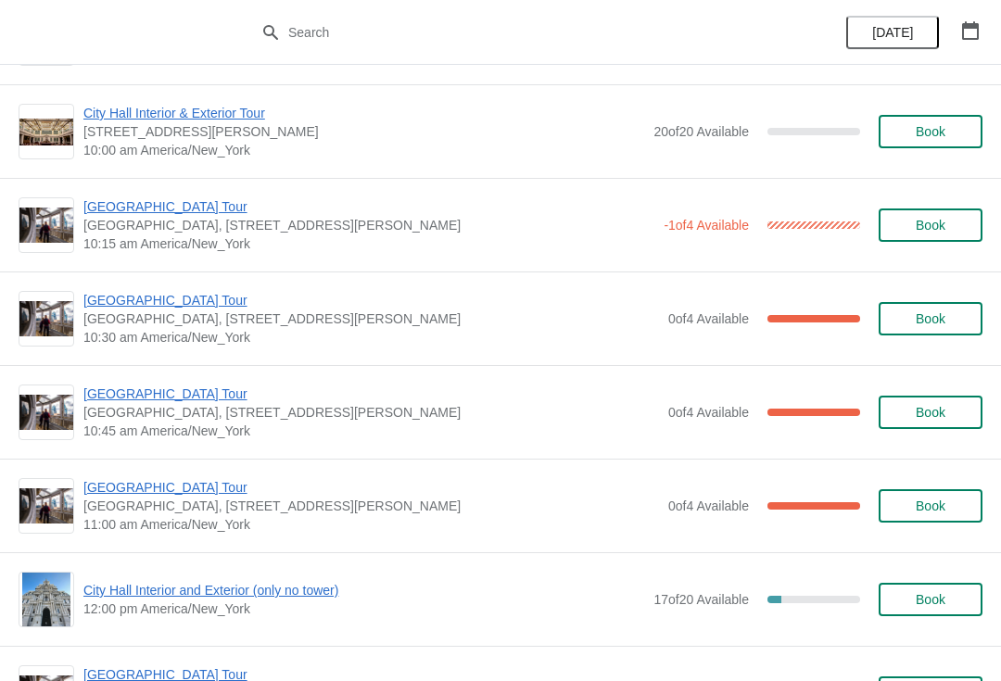
click at [129, 306] on span "[GEOGRAPHIC_DATA] Tour" at bounding box center [371, 300] width 576 height 19
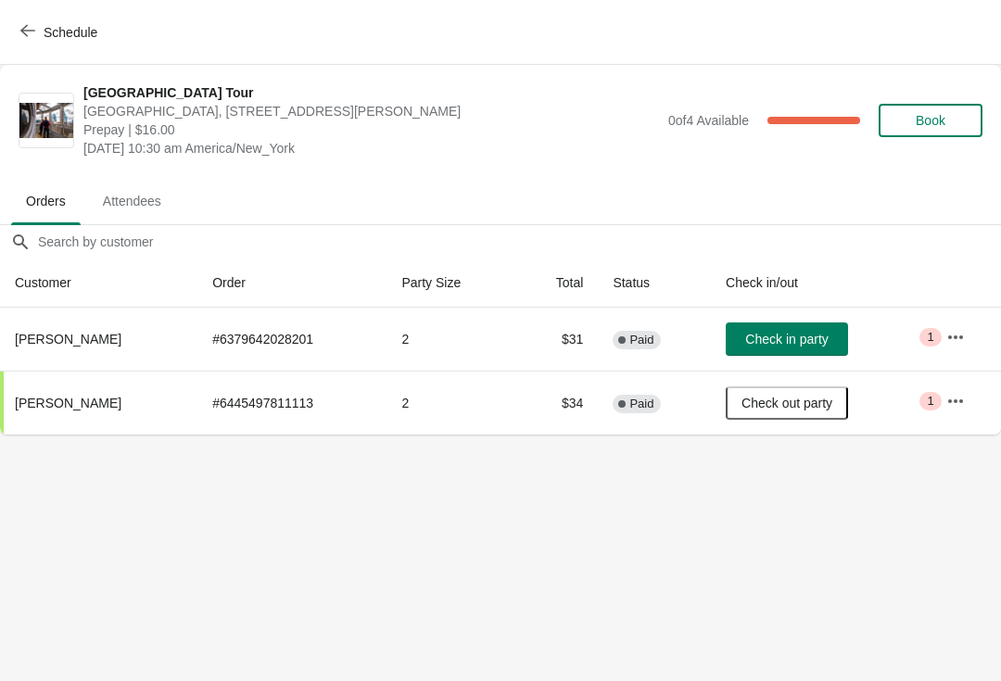
scroll to position [0, 0]
click at [807, 340] on span "Check in party" at bounding box center [786, 339] width 82 height 15
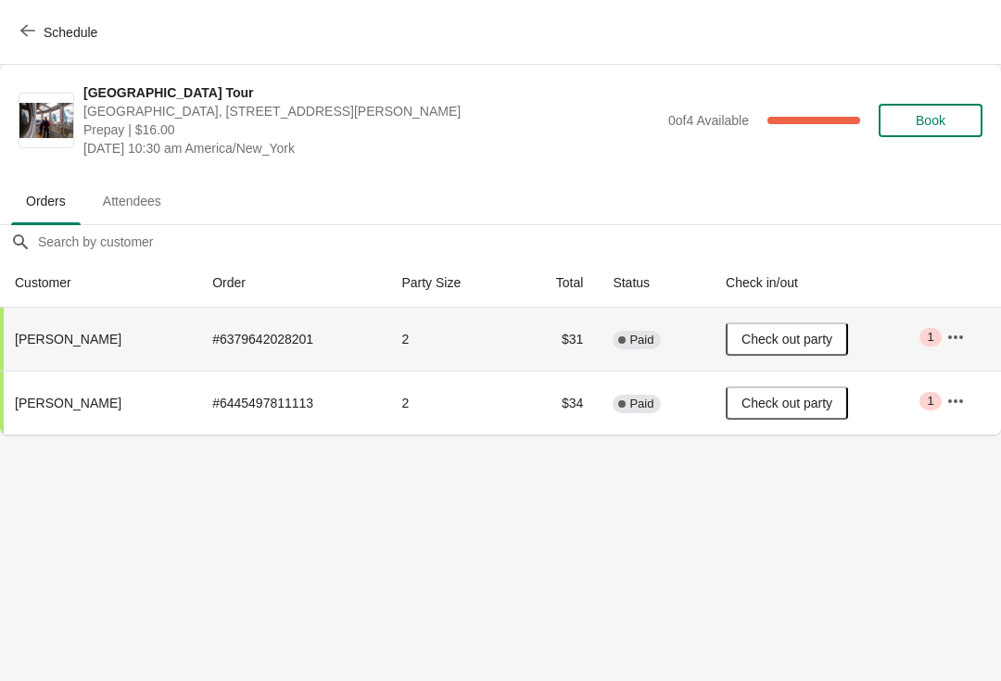
click at [37, 33] on span "Schedule" at bounding box center [60, 32] width 73 height 18
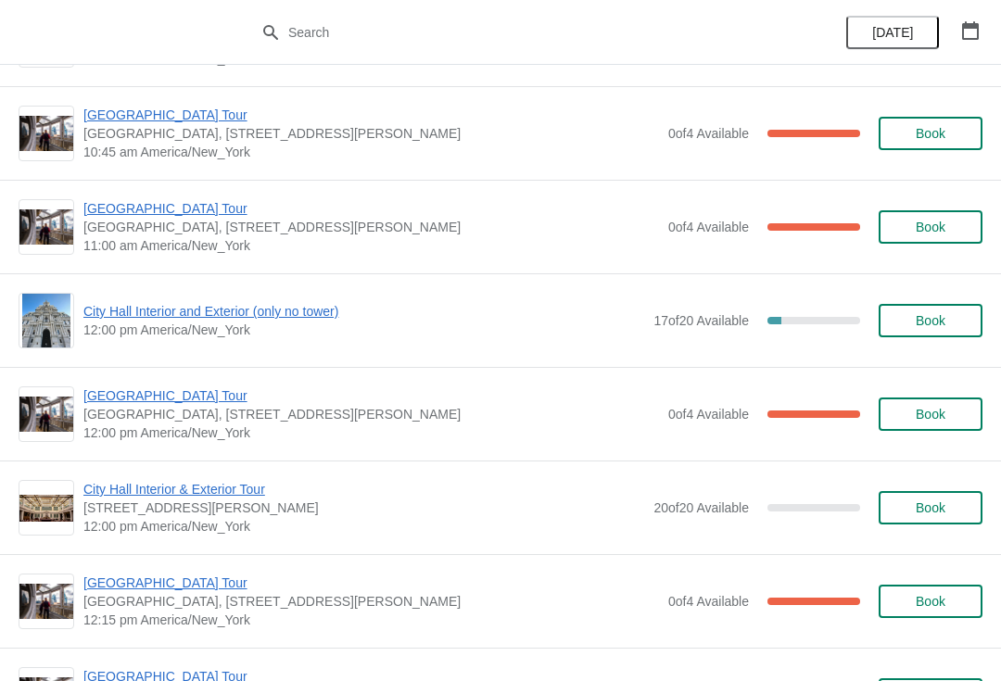
scroll to position [575, 0]
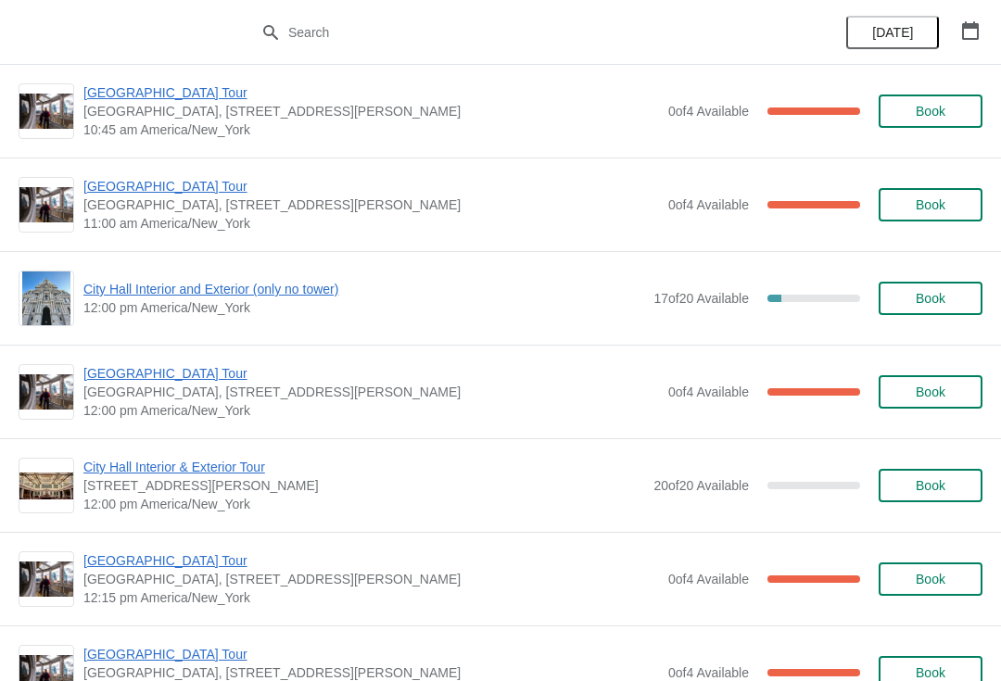
click at [114, 377] on span "[GEOGRAPHIC_DATA] Tour" at bounding box center [371, 373] width 576 height 19
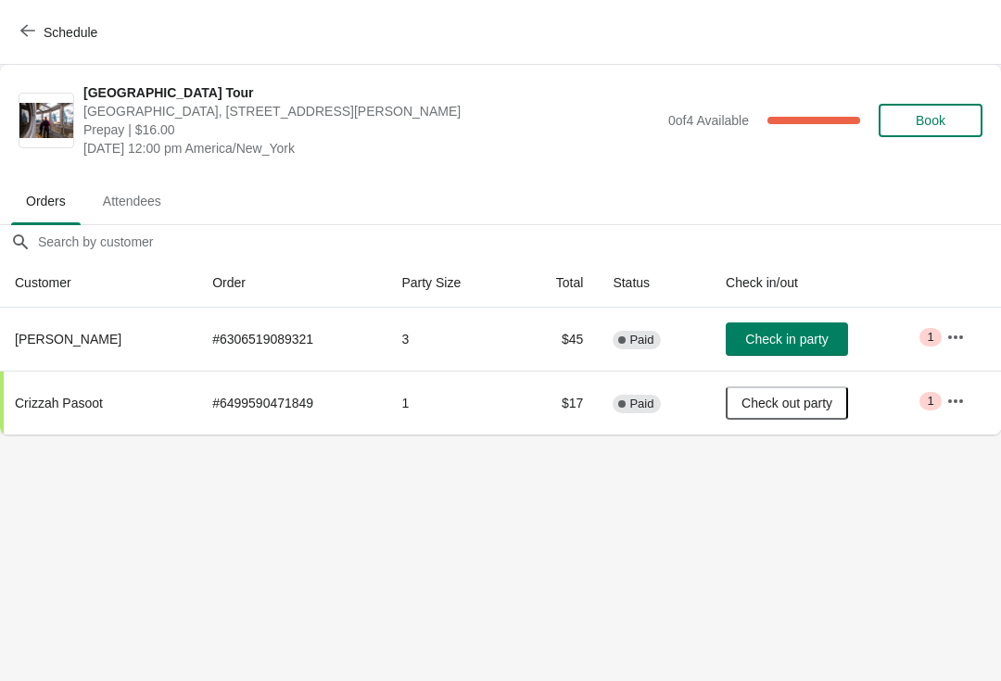
scroll to position [0, 0]
click at [960, 386] on button "button" at bounding box center [955, 401] width 33 height 33
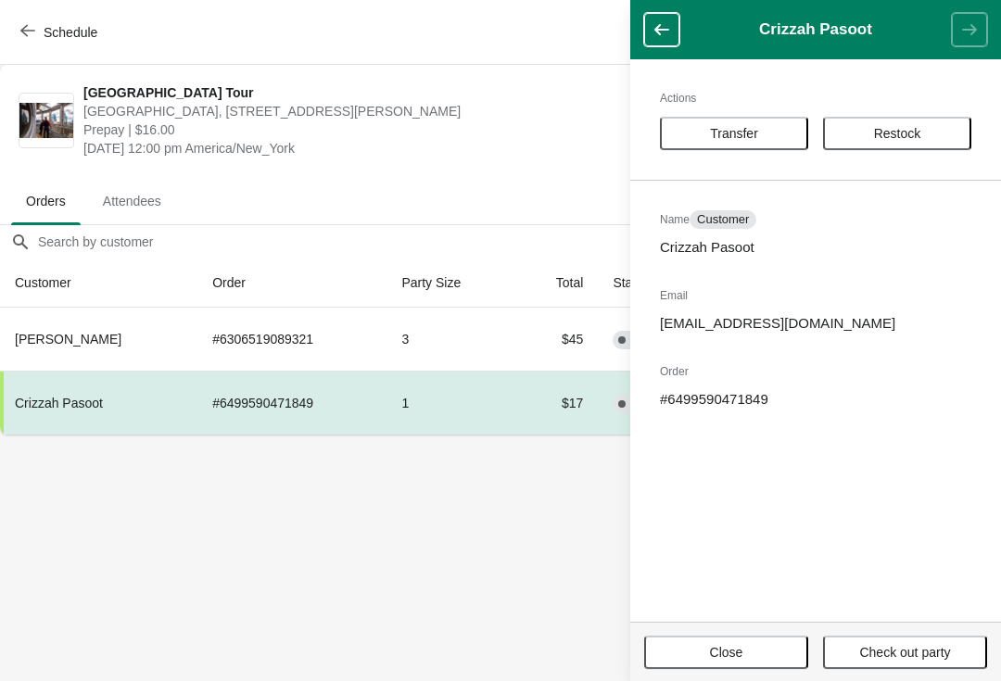
click at [729, 121] on button "Transfer" at bounding box center [734, 133] width 148 height 33
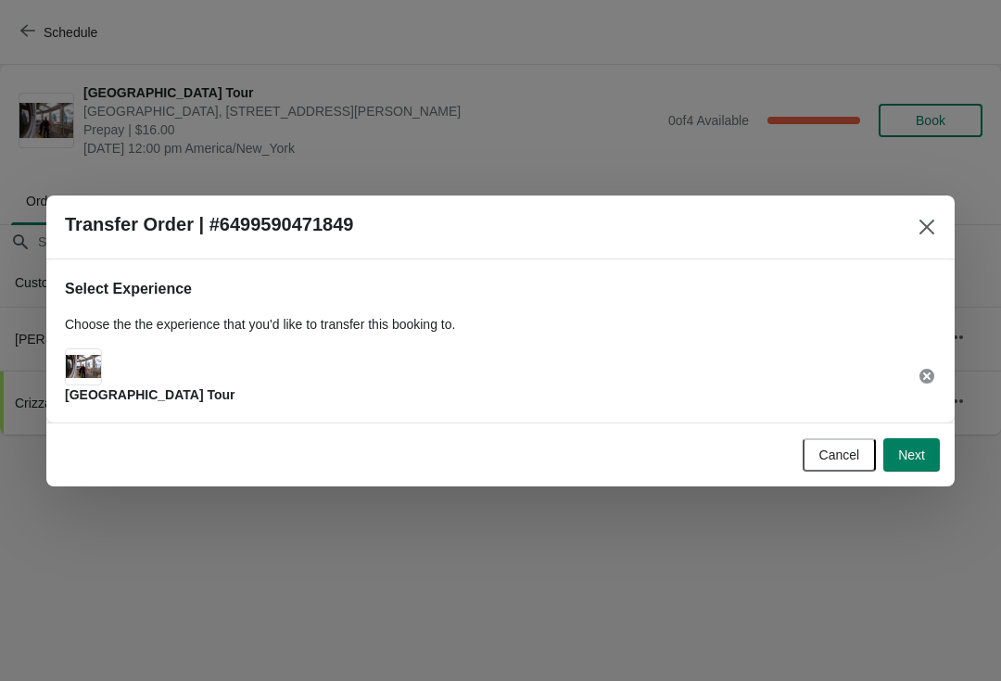
click at [914, 453] on span "Next" at bounding box center [911, 455] width 27 height 15
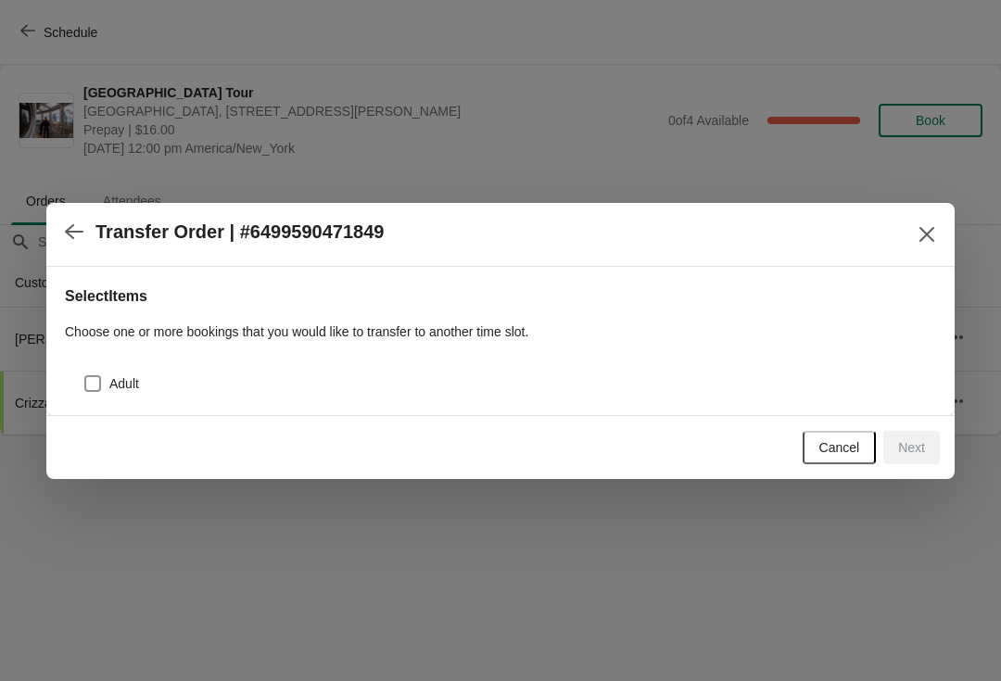
click at [99, 388] on span at bounding box center [92, 383] width 17 height 17
click at [85, 376] on input "Adult" at bounding box center [84, 375] width 1 height 1
checkbox input "true"
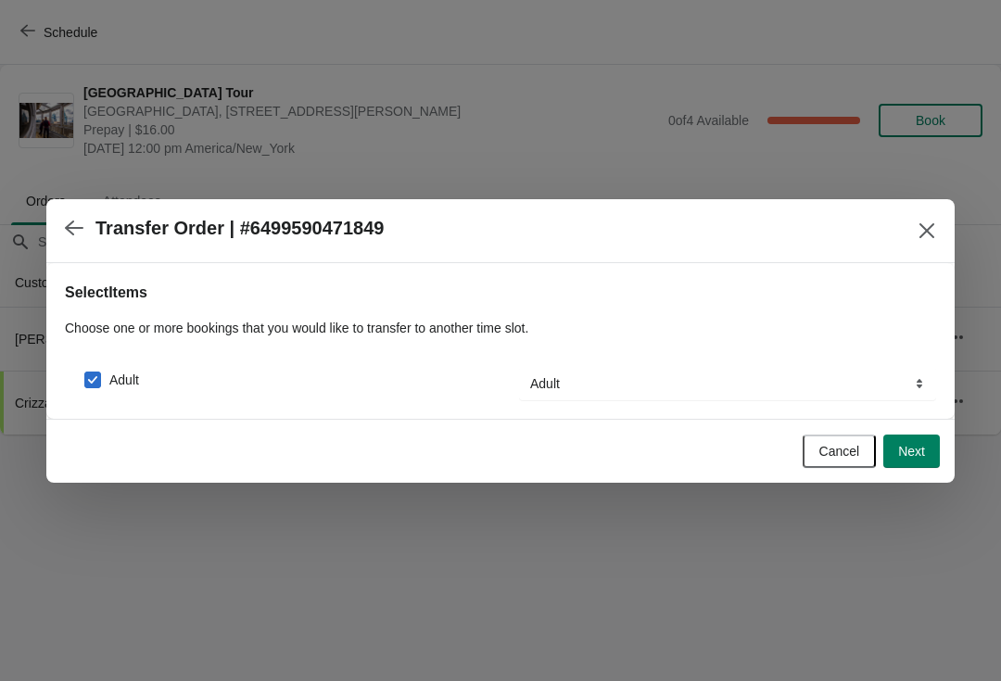
click at [910, 449] on span "Next" at bounding box center [911, 451] width 27 height 15
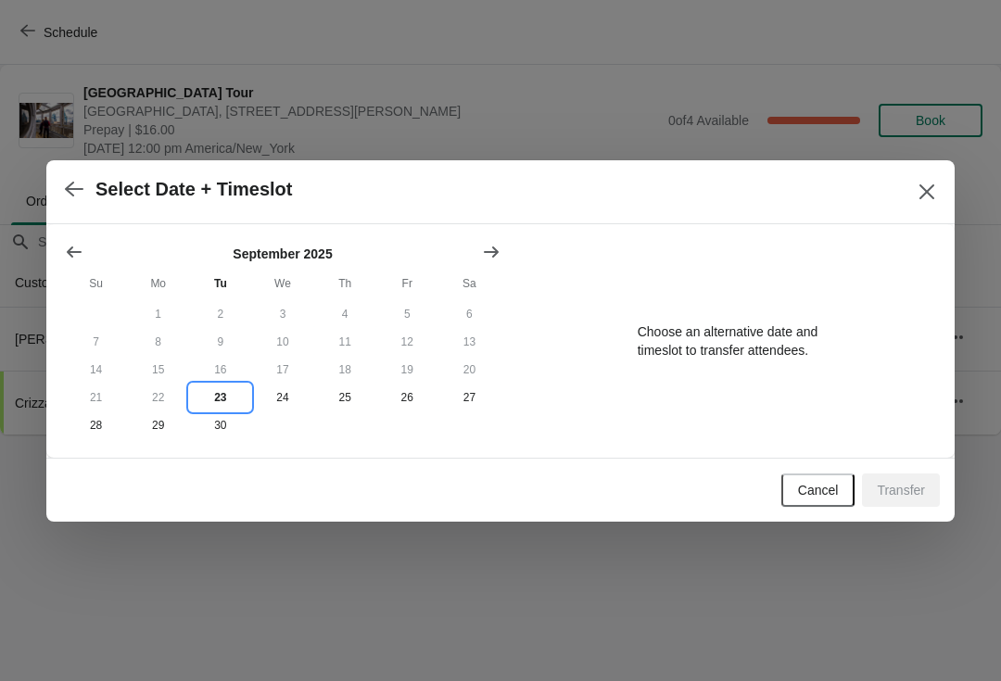
click at [209, 400] on button "23" at bounding box center [220, 398] width 62 height 28
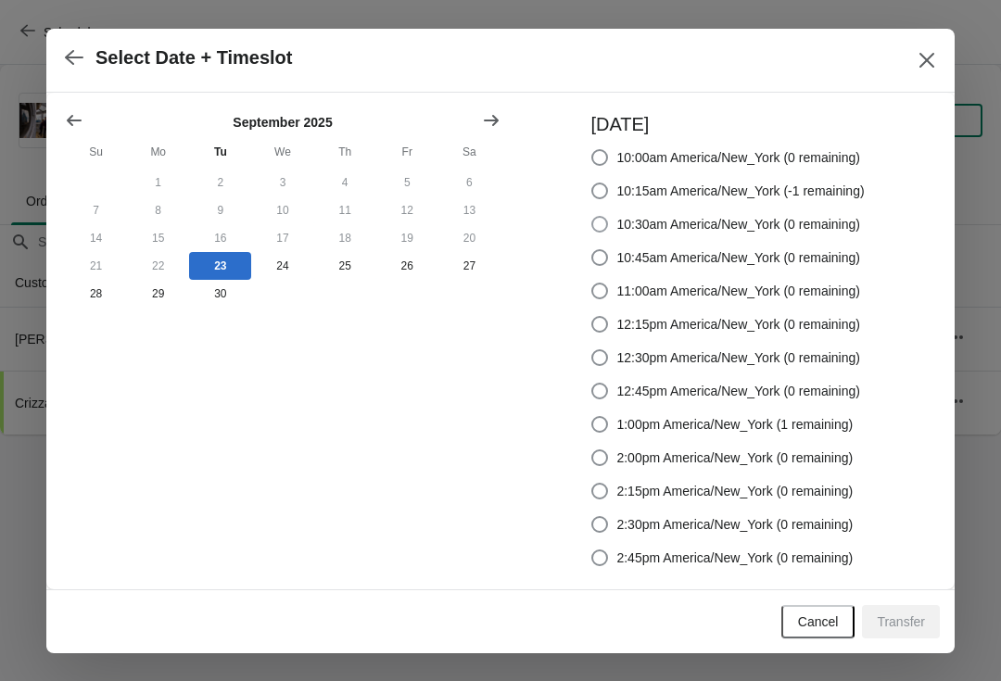
click at [596, 222] on span at bounding box center [599, 224] width 17 height 17
click at [592, 217] on input "10:30am America/New_York (0 remaining)" at bounding box center [591, 216] width 1 height 1
radio input "true"
click at [923, 625] on span "Transfer" at bounding box center [901, 622] width 48 height 15
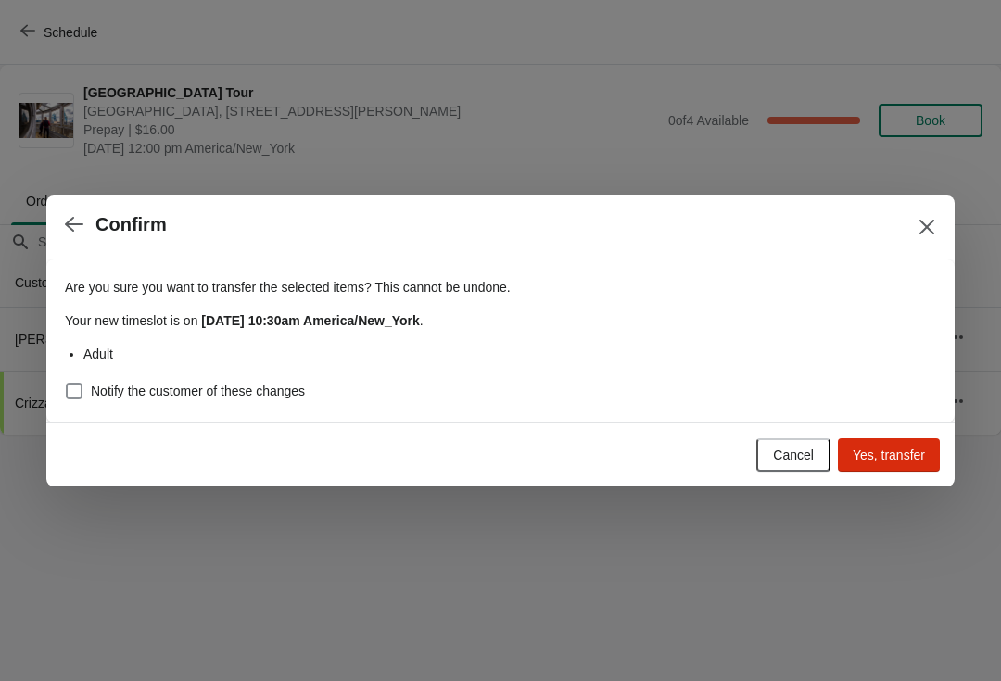
click at [907, 460] on span "Yes, transfer" at bounding box center [889, 455] width 72 height 15
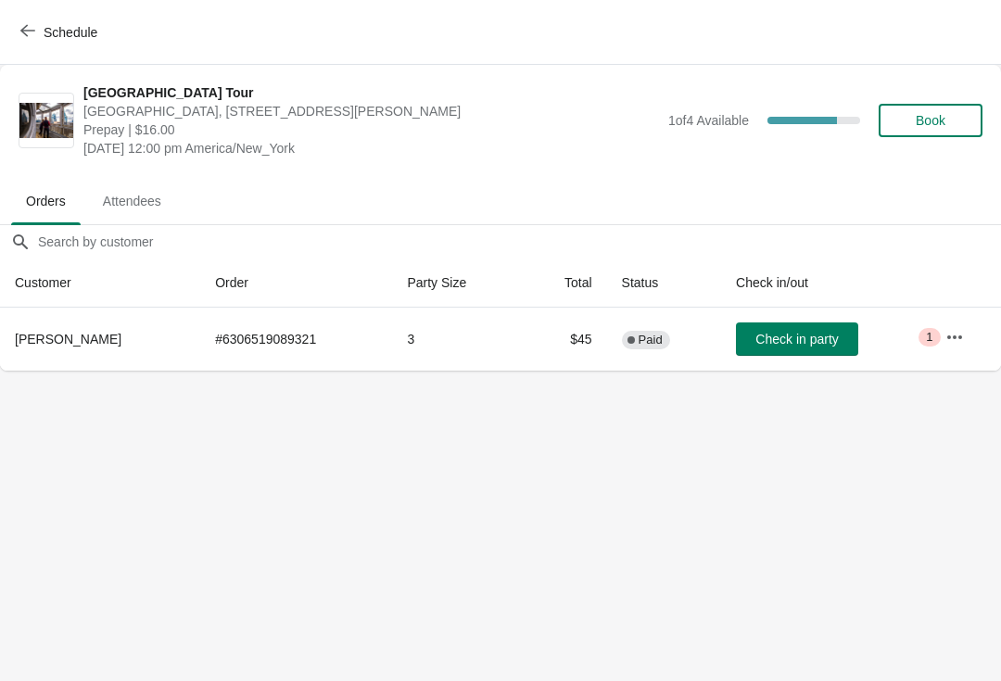
click at [38, 16] on button "Schedule" at bounding box center [60, 32] width 103 height 33
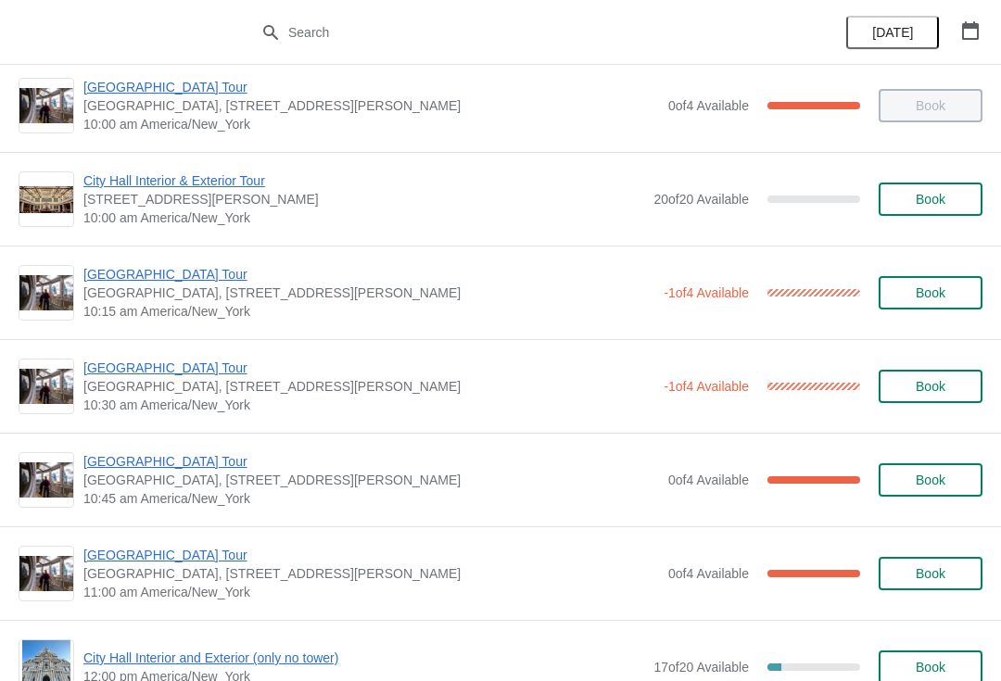
scroll to position [207, 0]
